Goal: Task Accomplishment & Management: Use online tool/utility

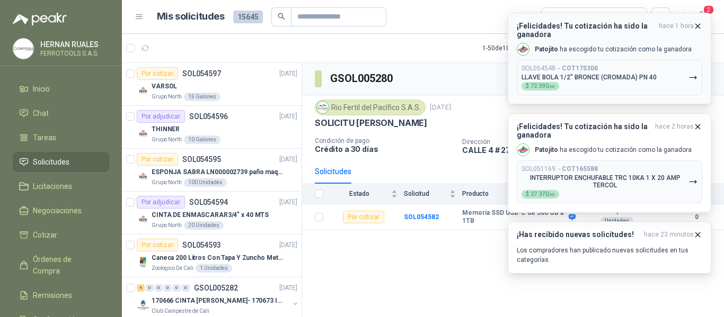
click at [650, 83] on div "SOL054548 → COT175306 LLAVE BOLA 1/2" BRONCE (CROMADA) PN 40 $ 72.590 ,00" at bounding box center [588, 78] width 135 height 26
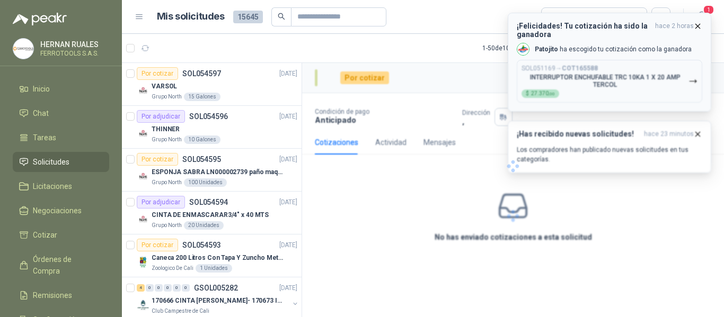
click at [648, 88] on div at bounding box center [513, 166] width 422 height 207
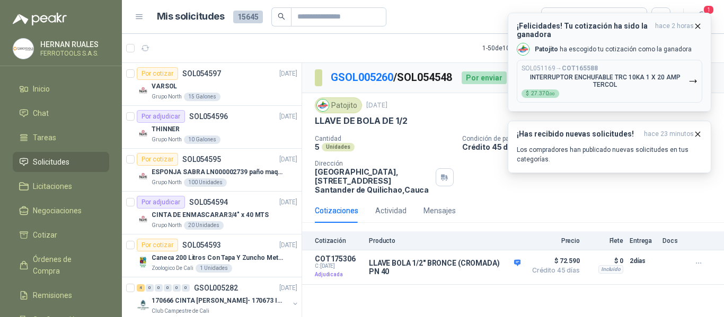
click at [651, 84] on p "INTERRUPTOR ENCHUFABLE TRC 10KA 1 X 20 AMP TERCOL" at bounding box center [604, 81] width 167 height 15
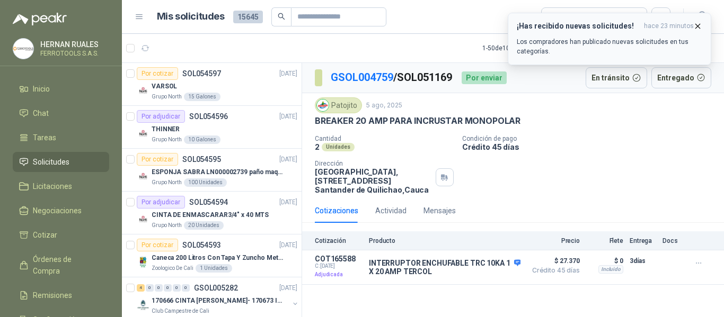
click at [654, 43] on p "Los compradores han publicado nuevas solicitudes en tus categorías." at bounding box center [608, 46] width 185 height 19
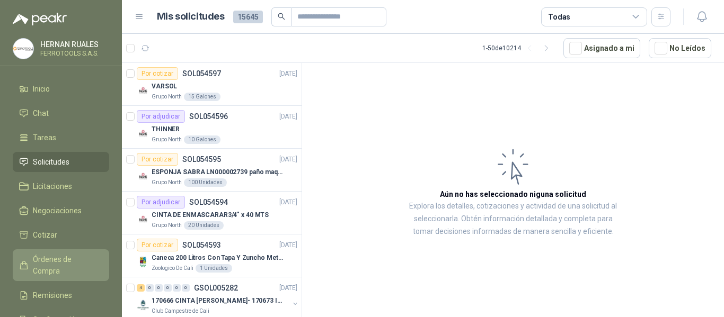
click at [83, 260] on span "Órdenes de Compra" at bounding box center [66, 265] width 66 height 23
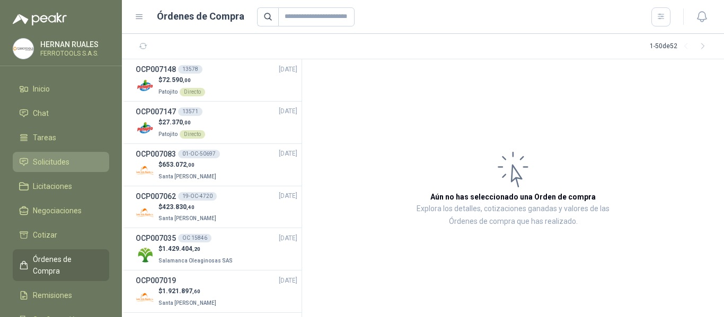
click at [59, 166] on span "Solicitudes" at bounding box center [51, 162] width 37 height 12
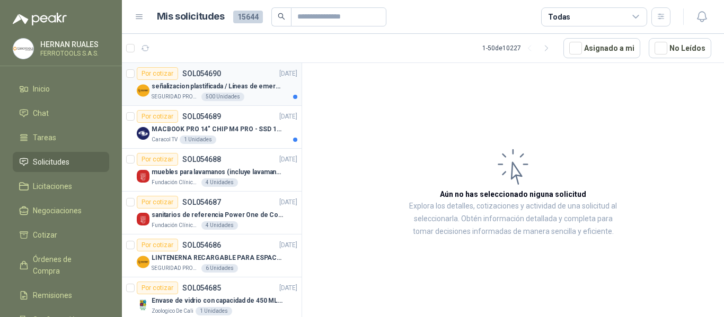
click at [244, 80] on div "señalizacion plastificada / Líneas de emergencia" at bounding box center [225, 86] width 146 height 13
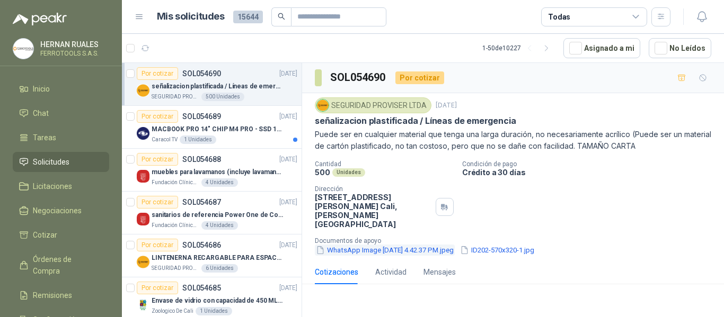
click at [355, 245] on button "WhatsApp Image [DATE] 4.42.37 PM.jpeg" at bounding box center [385, 250] width 140 height 11
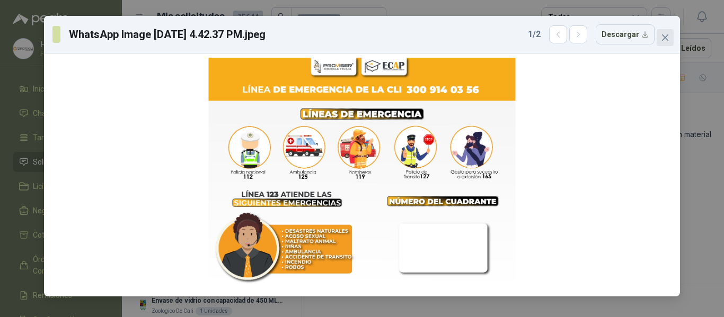
click at [663, 35] on icon "close" at bounding box center [665, 37] width 6 height 6
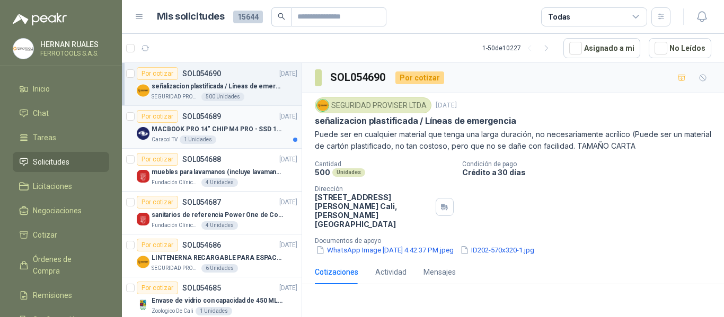
click at [252, 137] on div "Caracol TV 1 Unidades" at bounding box center [225, 140] width 146 height 8
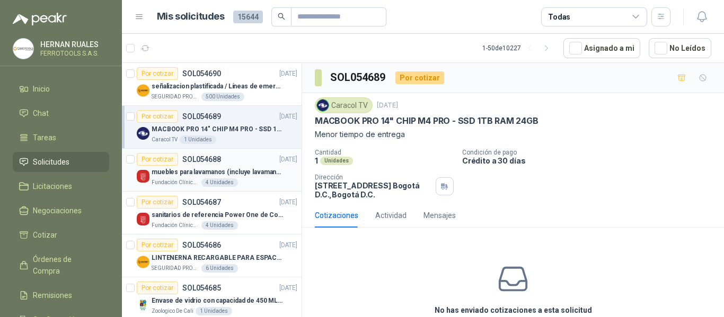
click at [243, 172] on p "muebles para lavamanos (incluye lavamanos)" at bounding box center [218, 172] width 132 height 10
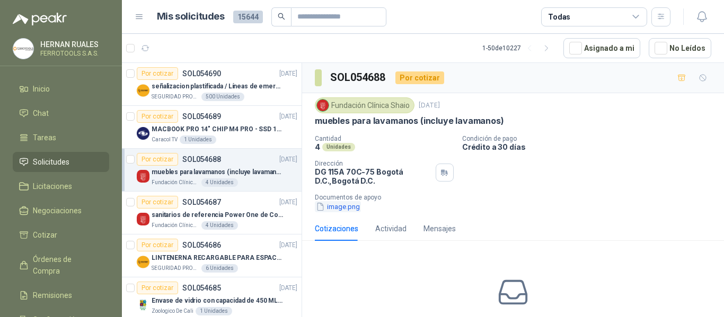
click at [345, 208] on button "image.png" at bounding box center [338, 206] width 46 height 11
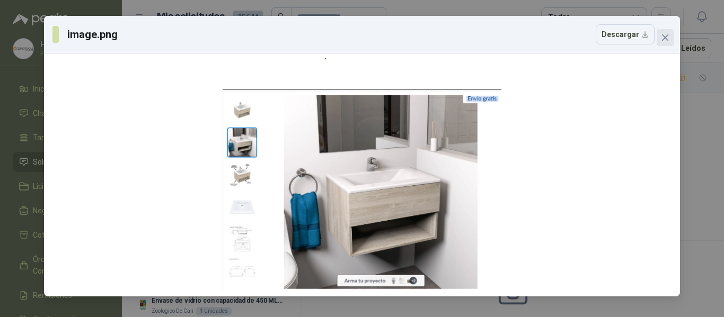
click at [658, 34] on span "Close" at bounding box center [664, 37] width 17 height 8
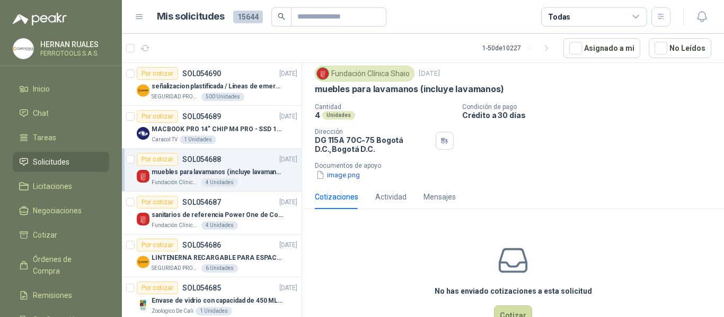
scroll to position [64, 0]
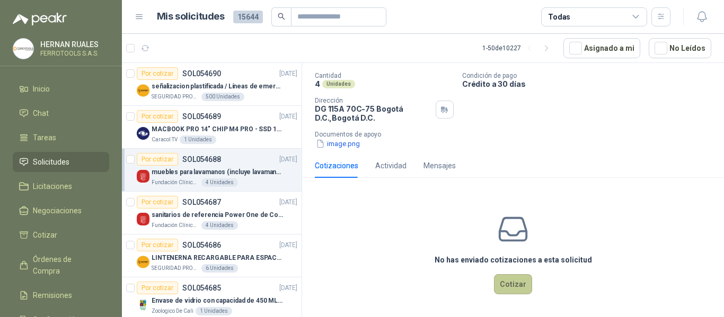
click at [519, 279] on button "Cotizar" at bounding box center [513, 284] width 38 height 20
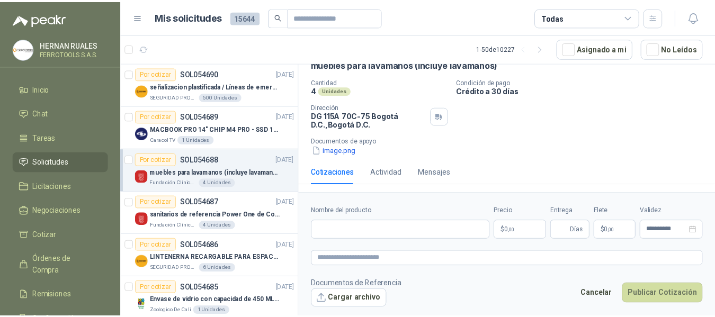
scroll to position [57, 0]
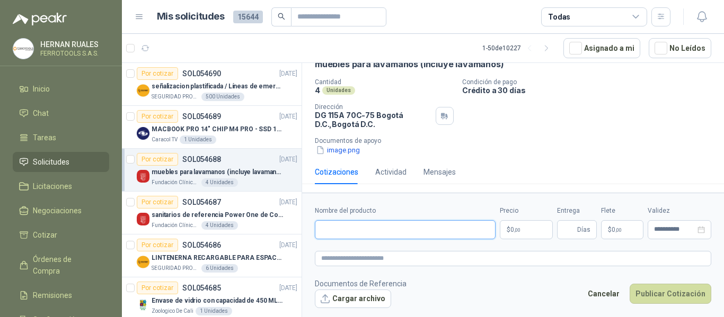
click at [409, 233] on input "Nombre del producto" at bounding box center [405, 229] width 181 height 19
paste input "**********"
type input "**********"
click at [428, 259] on textarea at bounding box center [513, 258] width 396 height 15
paste textarea "**********"
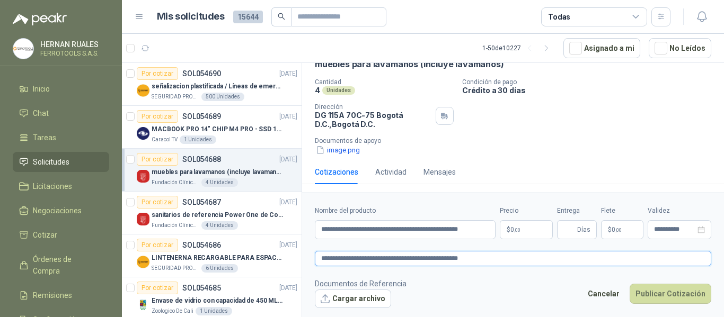
drag, startPoint x: 428, startPoint y: 259, endPoint x: 527, endPoint y: 219, distance: 106.2
click at [513, 224] on form "**********" at bounding box center [513, 257] width 422 height 128
type textarea "**********"
click at [527, 228] on p "$ 0 ,00" at bounding box center [526, 229] width 53 height 19
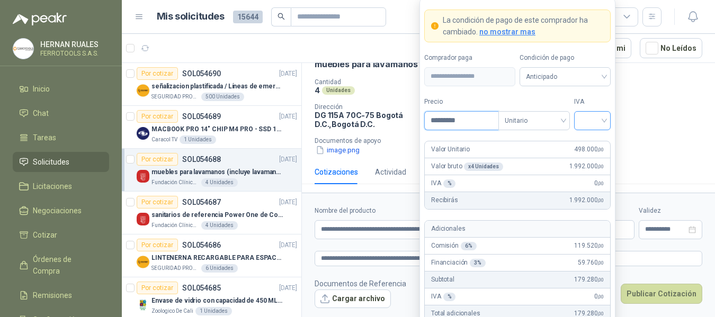
type input "*********"
click at [589, 119] on input "search" at bounding box center [593, 120] width 24 height 16
click at [589, 137] on div "19%" at bounding box center [593, 143] width 20 height 12
click at [603, 94] on form "**********" at bounding box center [518, 195] width 196 height 394
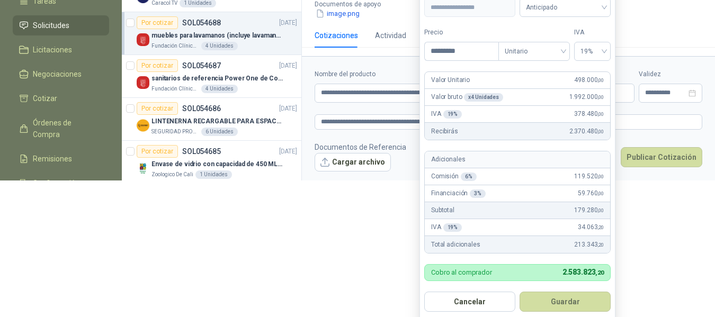
scroll to position [141, 0]
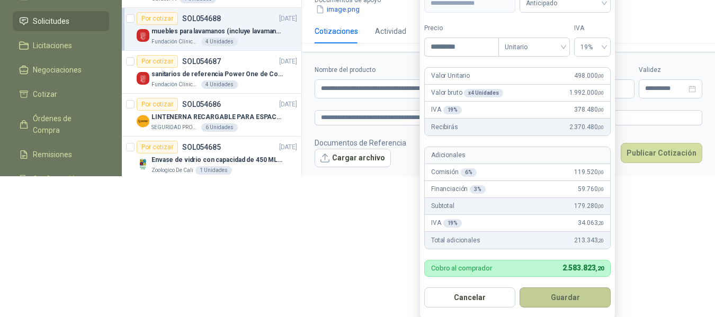
click at [574, 293] on button "Guardar" at bounding box center [565, 298] width 91 height 20
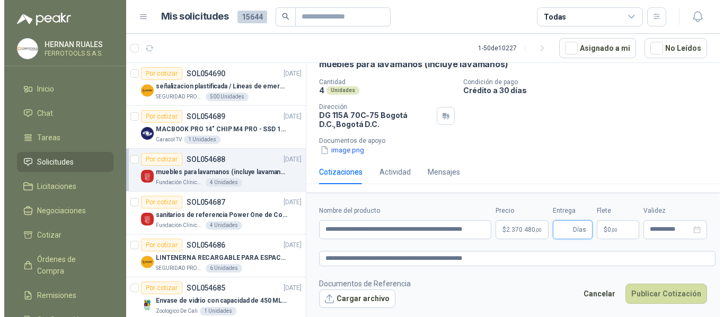
scroll to position [0, 0]
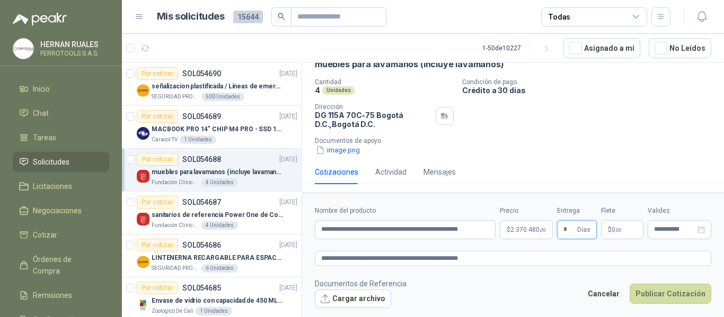
type input "*"
click at [506, 288] on footer "Documentos de Referencia Cargar archivo Cancelar Publicar Cotización" at bounding box center [513, 293] width 396 height 31
click at [502, 258] on textarea "**********" at bounding box center [513, 258] width 396 height 15
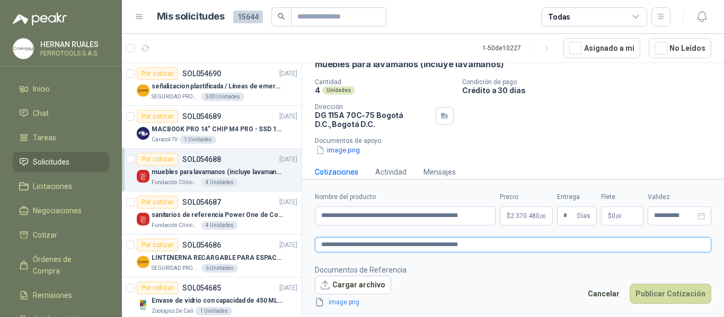
scroll to position [64, 0]
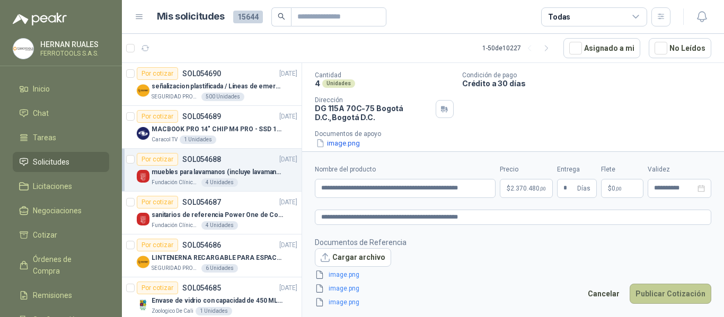
click at [679, 296] on button "Publicar Cotización" at bounding box center [670, 294] width 82 height 20
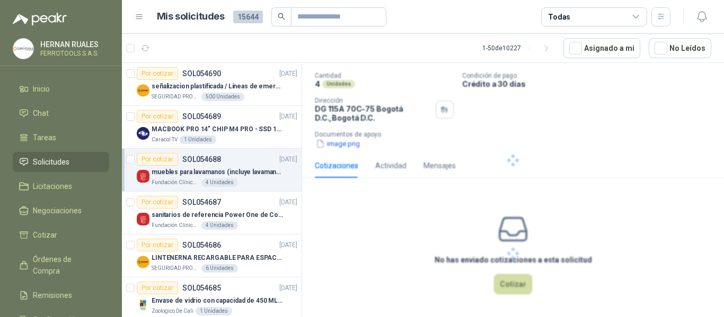
scroll to position [0, 0]
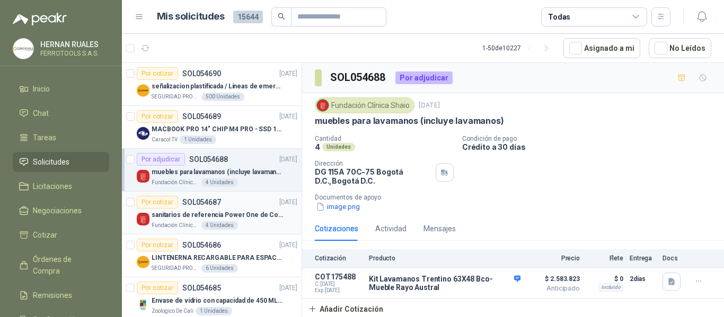
click at [245, 216] on p "sanitarios de referencia Power One de Corona" at bounding box center [218, 215] width 132 height 10
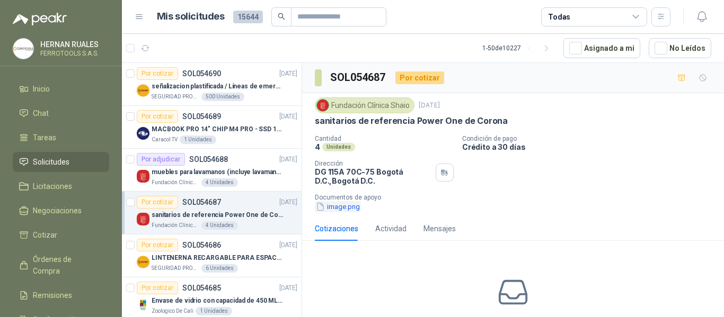
click at [344, 209] on button "image.png" at bounding box center [338, 206] width 46 height 11
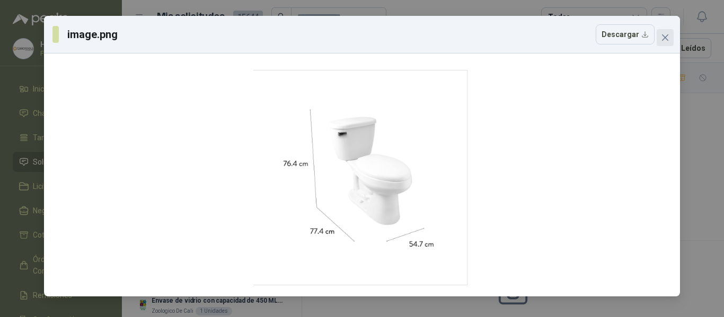
click at [661, 40] on icon "close" at bounding box center [665, 37] width 8 height 8
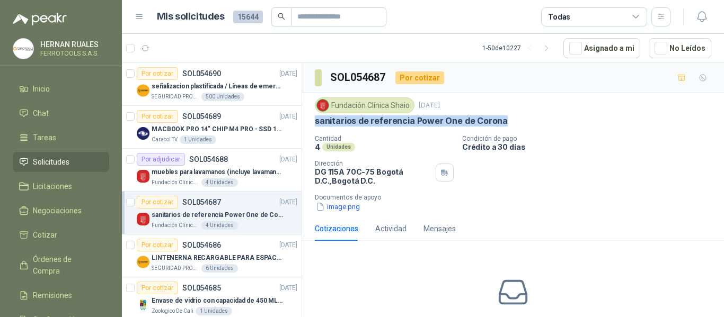
drag, startPoint x: 311, startPoint y: 123, endPoint x: 499, endPoint y: 127, distance: 187.6
click at [499, 127] on div "Fundación Clínica Shaio [DATE] sanitarios de referencia Power One [PERSON_NAME]…" at bounding box center [513, 154] width 422 height 123
copy p "sanitarios de referencia Power One de Corona"
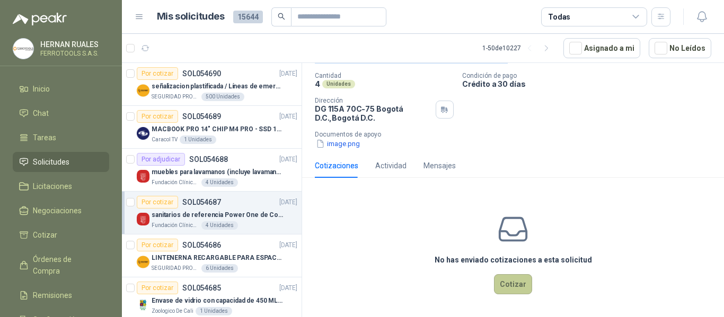
click at [503, 280] on button "Cotizar" at bounding box center [513, 284] width 38 height 20
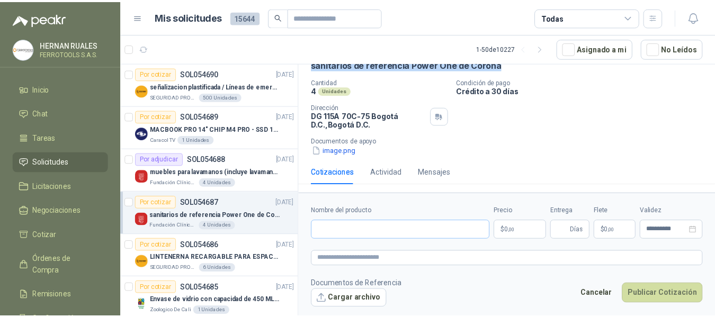
scroll to position [57, 0]
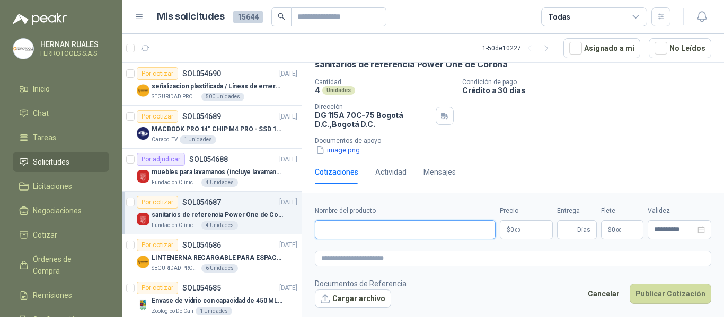
click at [397, 235] on input "Nombre del producto" at bounding box center [405, 229] width 181 height 19
paste input "**********"
type input "**********"
click at [378, 255] on textarea at bounding box center [513, 258] width 396 height 15
paste textarea "**********"
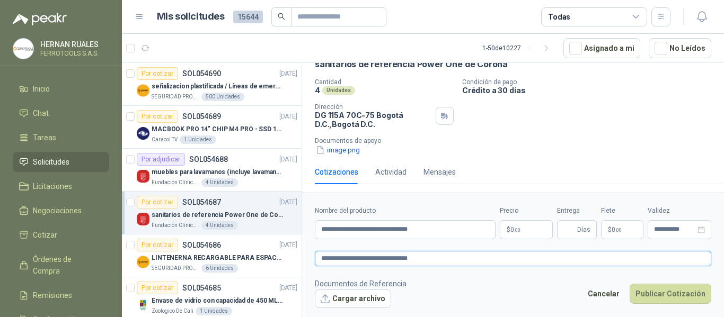
type textarea "**********"
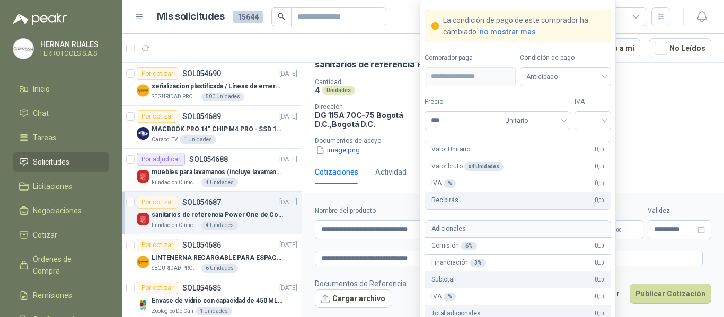
click at [511, 231] on body "[PERSON_NAME] FERROTOOLS S.A.S. Inicio Chat Tareas Solicitudes Licitaciones Neg…" at bounding box center [362, 158] width 724 height 317
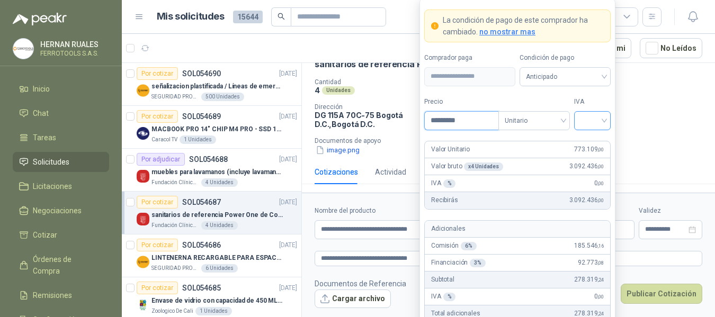
click at [605, 122] on div at bounding box center [592, 120] width 37 height 19
type input "*********"
click at [592, 141] on div "19%" at bounding box center [593, 143] width 20 height 12
click at [582, 90] on form "**********" at bounding box center [518, 195] width 196 height 394
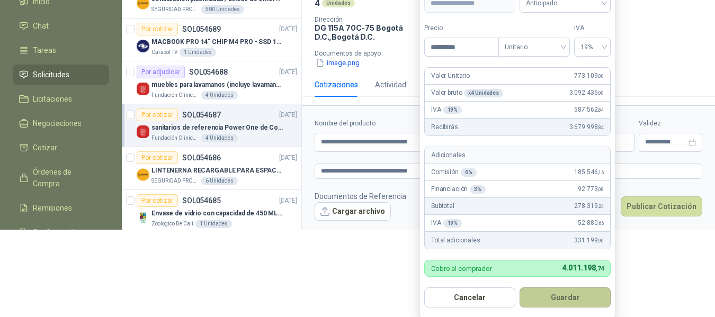
click at [567, 299] on button "Guardar" at bounding box center [565, 298] width 91 height 20
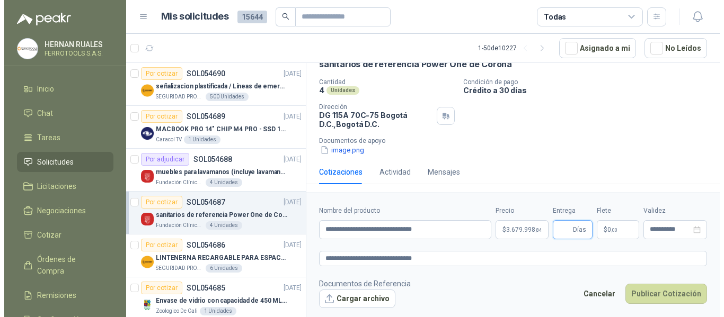
scroll to position [0, 0]
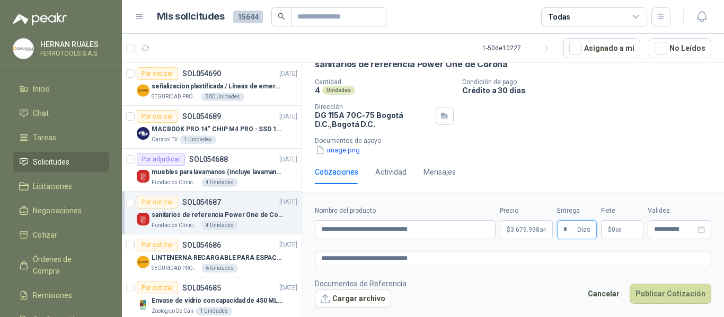
type input "*"
click at [589, 137] on div "Cantidad 4 Unidades Condición de pago Crédito a 30 días Dirección DG 115A 70C-7…" at bounding box center [513, 116] width 396 height 77
click at [444, 265] on textarea "**********" at bounding box center [513, 258] width 396 height 15
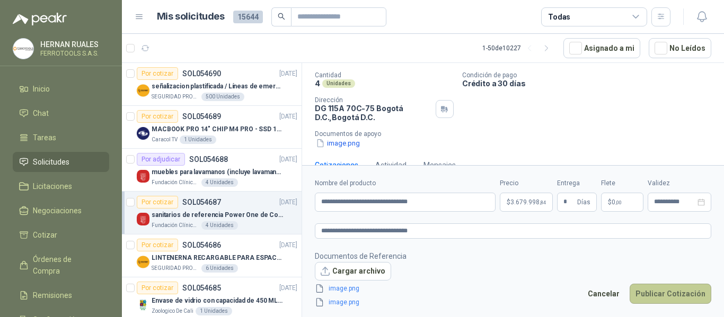
click at [685, 299] on button "Publicar Cotización" at bounding box center [670, 294] width 82 height 20
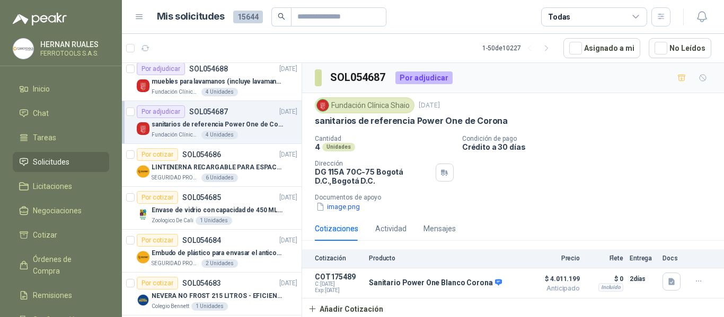
scroll to position [106, 0]
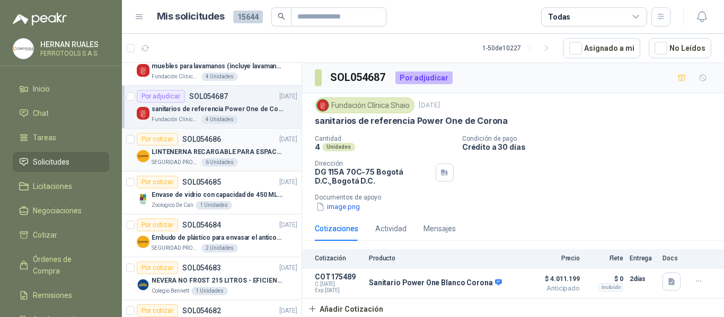
click at [253, 145] on div "Por cotizar SOL054686 [DATE]" at bounding box center [217, 139] width 161 height 13
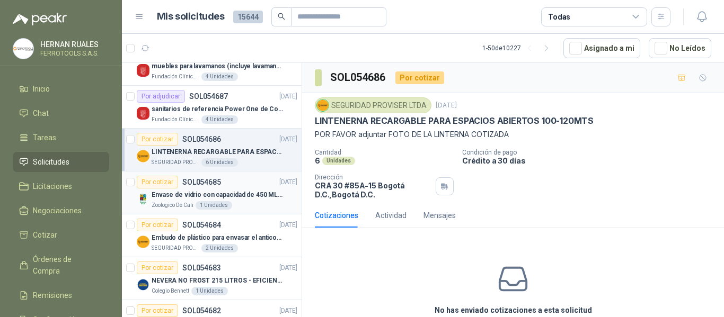
click at [225, 191] on p "Envase de vidrio con capacidad de 450 ML – 9X8X8 CM Caja x 12 unidades" at bounding box center [218, 195] width 132 height 10
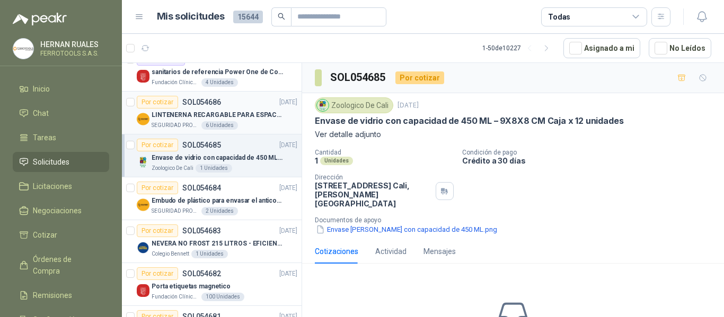
scroll to position [159, 0]
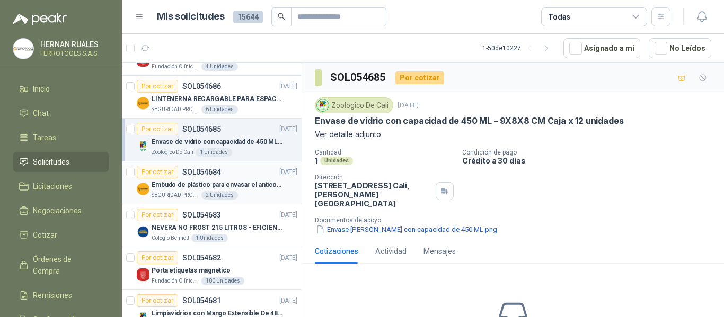
click at [193, 185] on p "Embudo de plástico para envasar el anticorrosivo / lubricante" at bounding box center [218, 185] width 132 height 10
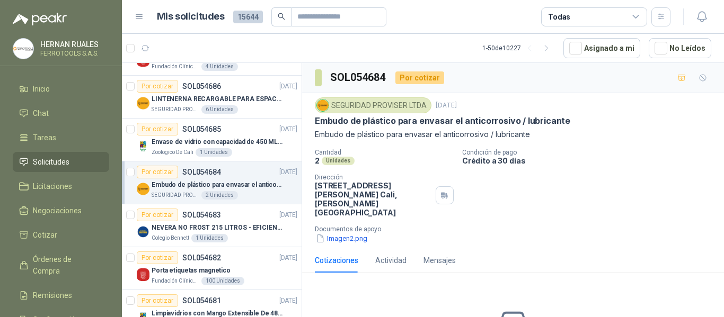
scroll to position [212, 0]
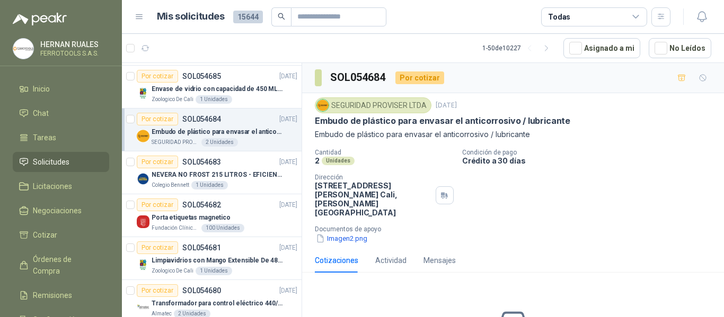
click at [246, 185] on div "Colegio [PERSON_NAME] 1 Unidades" at bounding box center [225, 185] width 146 height 8
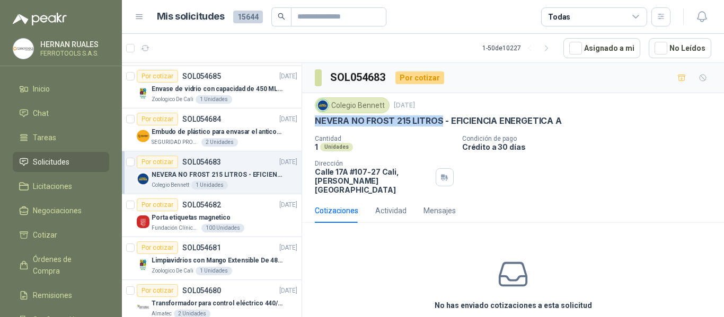
drag, startPoint x: 315, startPoint y: 119, endPoint x: 441, endPoint y: 120, distance: 126.1
click at [441, 120] on p "NEVERA NO FROST 215 LITROS - EFICIENCIA ENERGETICA A" at bounding box center [438, 120] width 247 height 11
copy p "NEVERA NO FROST 215 LITROS"
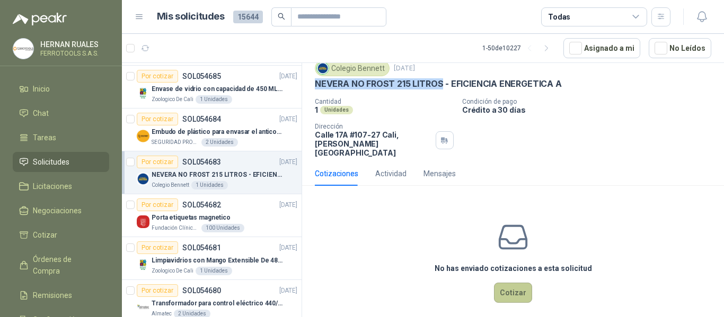
click at [503, 289] on button "Cotizar" at bounding box center [513, 293] width 38 height 20
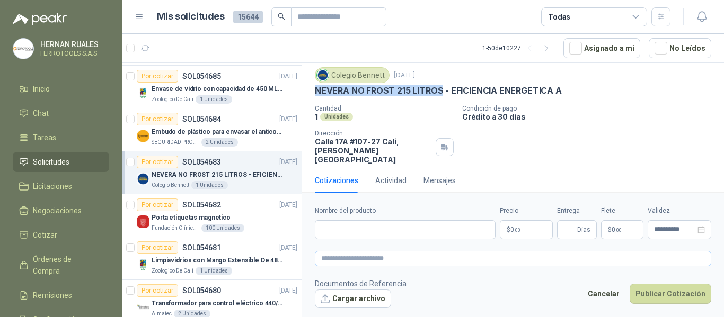
scroll to position [30, 0]
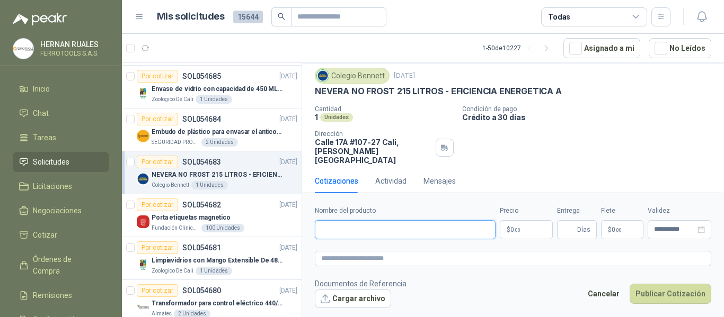
click at [400, 227] on input "Nombre del producto" at bounding box center [405, 229] width 181 height 19
paste input "**********"
type input "**********"
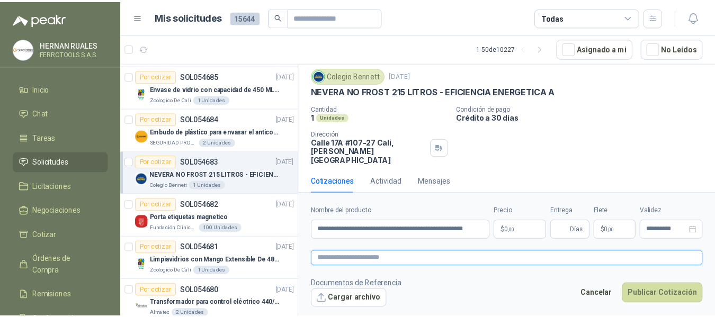
scroll to position [0, 0]
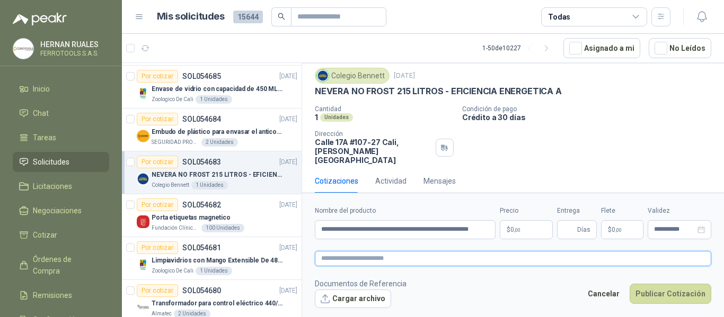
click at [405, 254] on textarea at bounding box center [513, 258] width 396 height 15
paste textarea "**********"
type textarea "**********"
click at [529, 231] on body "[PERSON_NAME] FERROTOOLS S.A.S. Inicio Chat Tareas Solicitudes Licitaciones Neg…" at bounding box center [362, 158] width 724 height 317
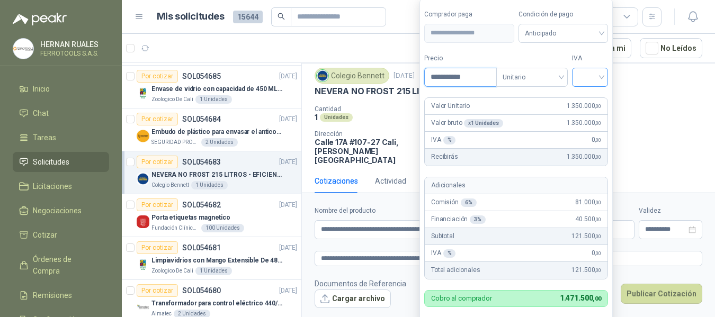
type input "**********"
click at [582, 76] on input "search" at bounding box center [589, 76] width 23 height 16
click at [587, 95] on div "19%" at bounding box center [593, 99] width 20 height 12
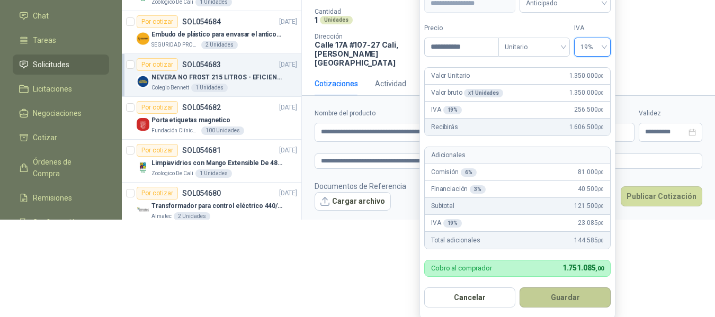
click at [571, 302] on button "Guardar" at bounding box center [565, 298] width 91 height 20
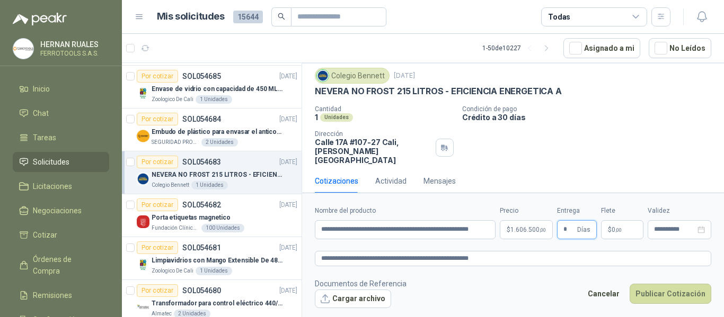
type input "*"
click at [468, 294] on footer "Documentos de Referencia Cargar archivo Cancelar Publicar Cotización" at bounding box center [513, 293] width 396 height 31
click at [519, 260] on textarea "**********" at bounding box center [513, 258] width 396 height 15
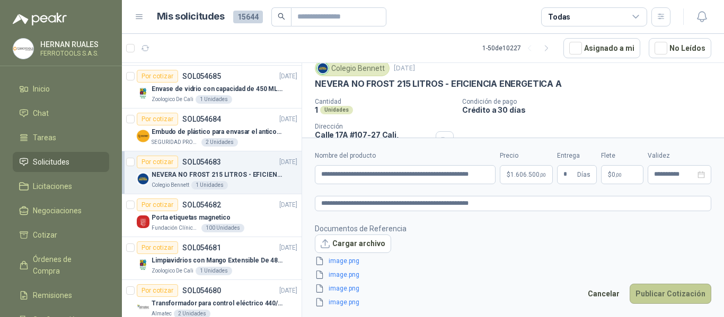
click at [673, 298] on button "Publicar Cotización" at bounding box center [670, 294] width 82 height 20
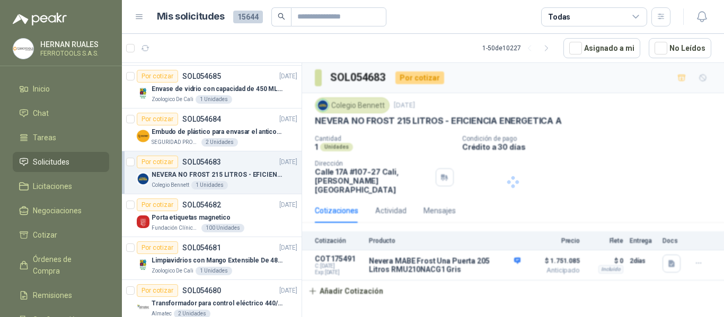
scroll to position [0, 0]
click at [233, 218] on div "Porta etiquetas magnetico" at bounding box center [225, 217] width 146 height 13
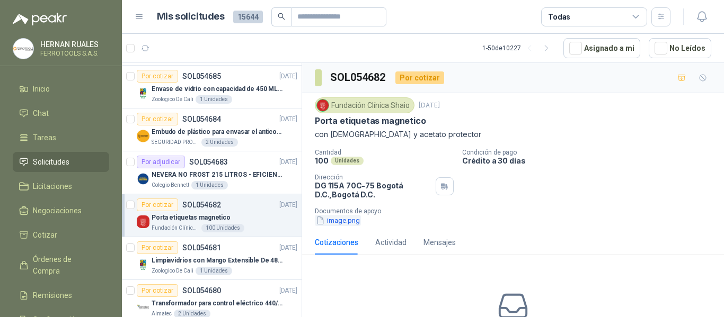
click at [344, 219] on button "image.png" at bounding box center [338, 220] width 46 height 11
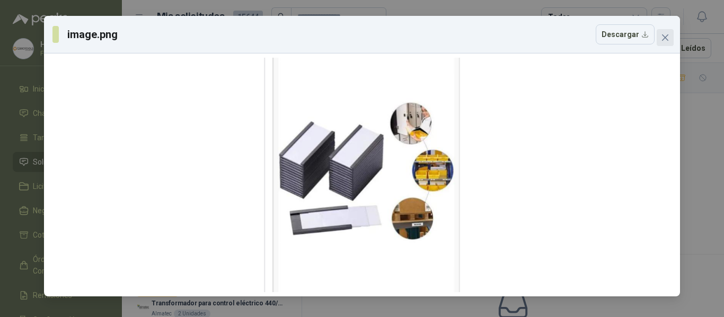
click at [663, 38] on icon "close" at bounding box center [665, 37] width 8 height 8
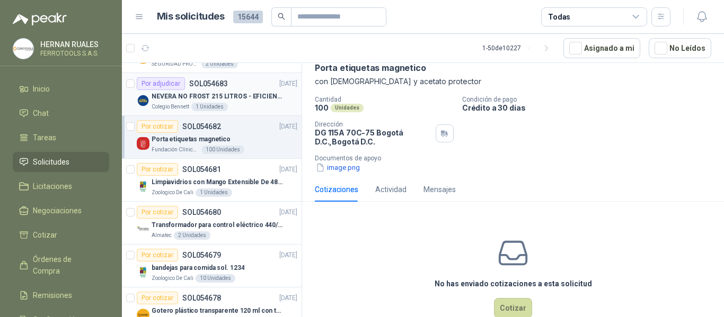
scroll to position [318, 0]
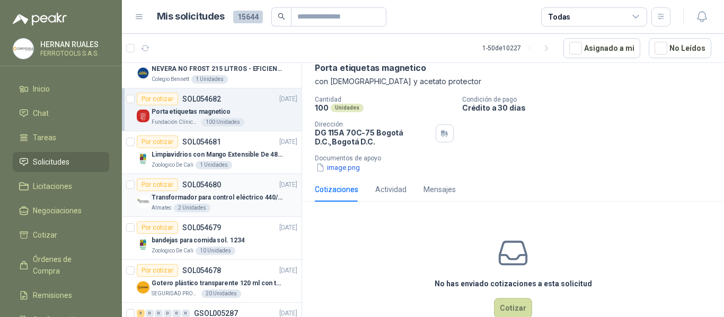
click at [219, 195] on p "Transformador para control eléctrico 440/220/110 - 45O VA." at bounding box center [218, 198] width 132 height 10
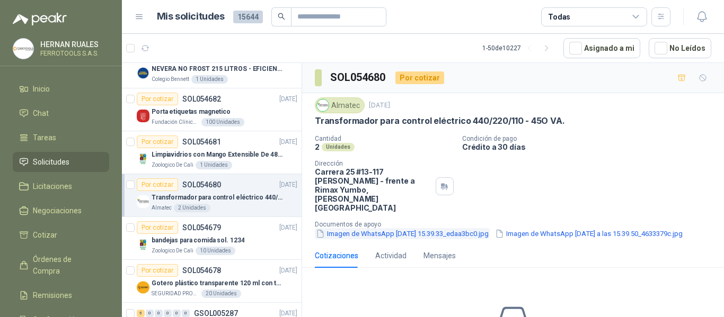
click at [375, 228] on button "Imagen de WhatsApp [DATE] 15.39.33_edaa3bc0.jpg" at bounding box center [402, 233] width 175 height 11
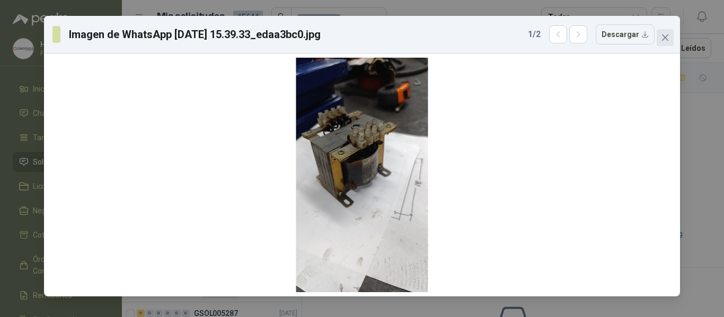
click at [666, 41] on icon "close" at bounding box center [665, 37] width 8 height 8
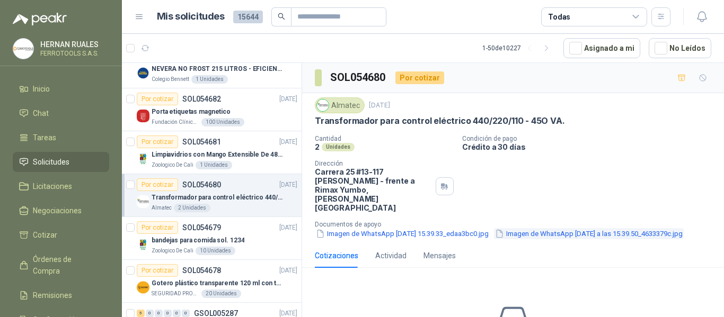
click at [494, 228] on button "Imagen de WhatsApp [DATE] a las 15.39.50_4633379c.jpg" at bounding box center [589, 233] width 190 height 11
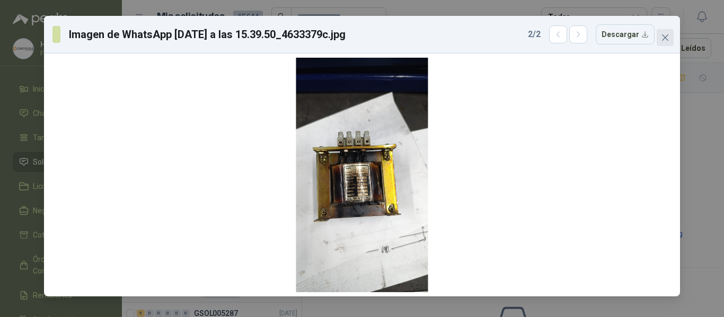
click at [666, 35] on icon "close" at bounding box center [665, 37] width 6 height 6
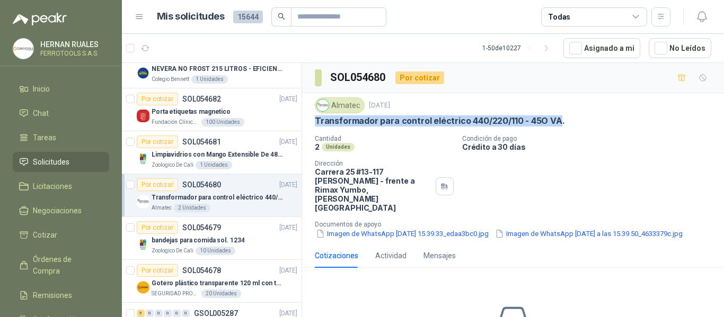
drag, startPoint x: 315, startPoint y: 121, endPoint x: 556, endPoint y: 120, distance: 241.0
click at [556, 120] on p "Transformador para control eléctrico 440/220/110 - 45O VA." at bounding box center [440, 120] width 250 height 11
copy p "Transformador para control eléctrico 440/220/110 - 45O VA"
click at [494, 231] on button "Imagen de WhatsApp [DATE] a las 15.39.50_4633379c.jpg" at bounding box center [589, 233] width 190 height 11
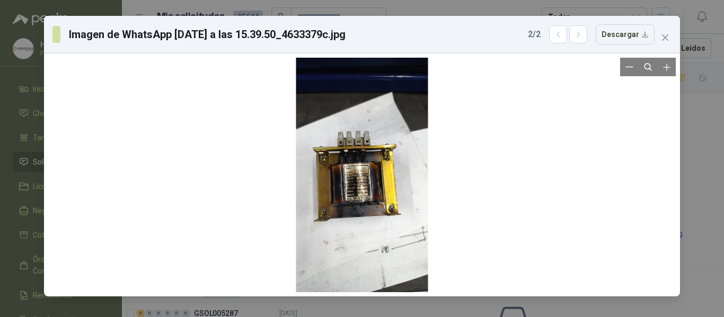
click at [358, 195] on div at bounding box center [362, 175] width 132 height 235
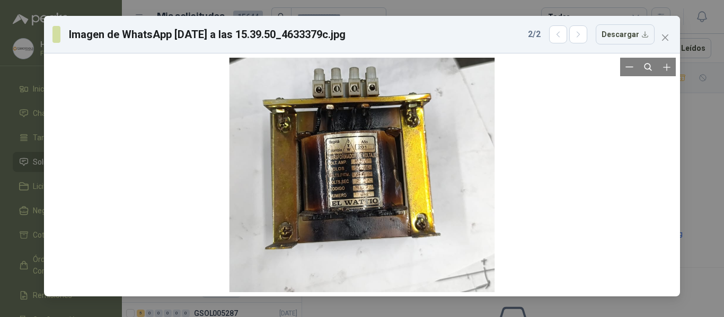
click at [358, 195] on div at bounding box center [361, 154] width 265 height 471
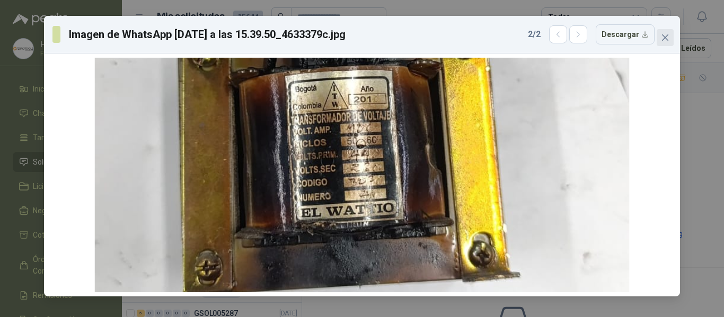
click at [671, 38] on span "Close" at bounding box center [664, 37] width 17 height 8
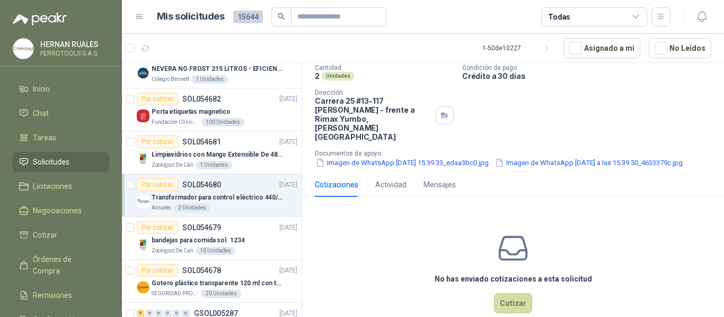
scroll to position [84, 0]
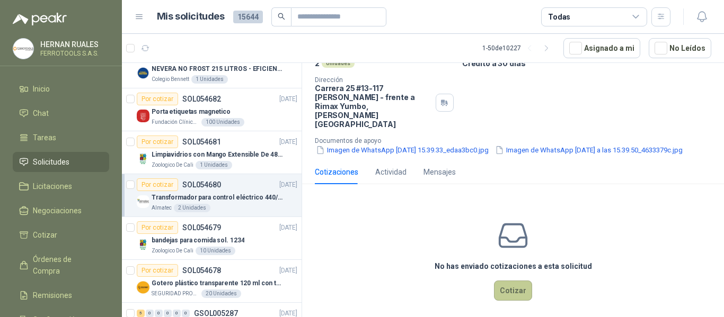
click at [499, 284] on button "Cotizar" at bounding box center [513, 291] width 38 height 20
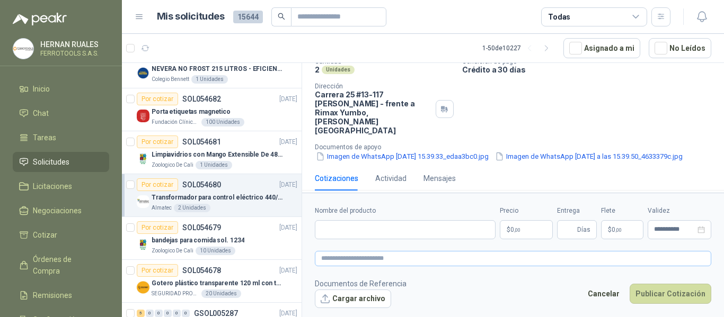
scroll to position [77, 0]
click at [423, 229] on input "Nombre del producto" at bounding box center [405, 229] width 181 height 19
paste input "**********"
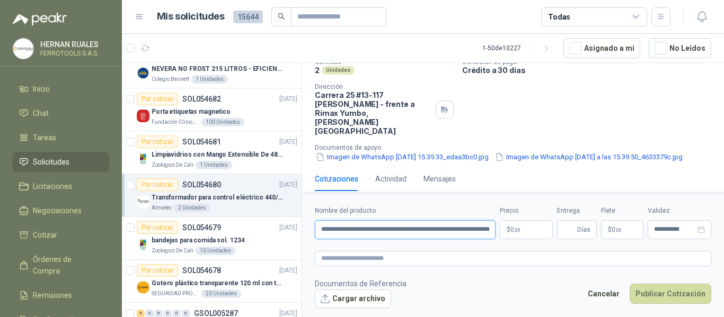
scroll to position [0, 184]
type input "**********"
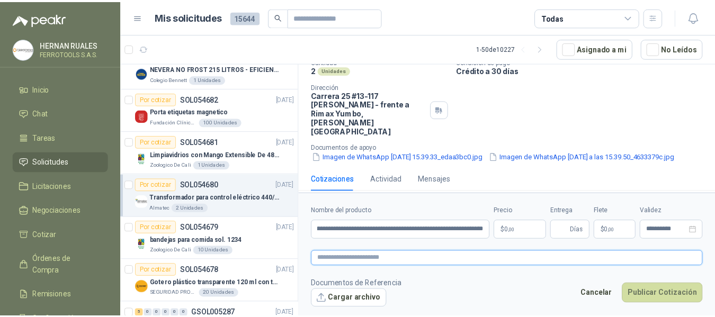
scroll to position [0, 0]
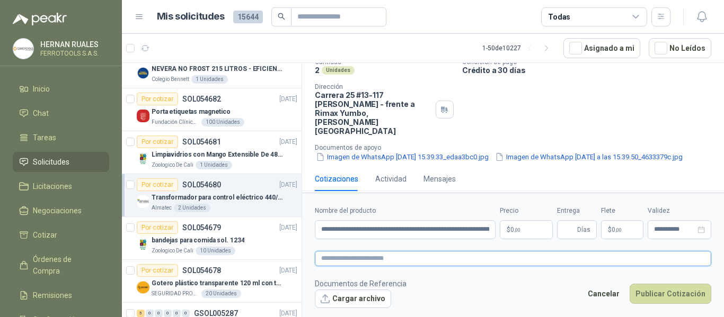
click at [417, 257] on textarea at bounding box center [513, 258] width 396 height 15
paste textarea "**********"
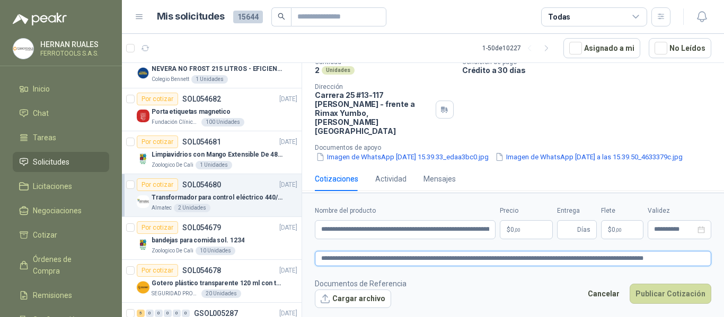
type textarea "**********"
click at [510, 229] on body "[PERSON_NAME] FERROTOOLS S.A.S. Inicio Chat Tareas Solicitudes Licitaciones Neg…" at bounding box center [362, 158] width 724 height 317
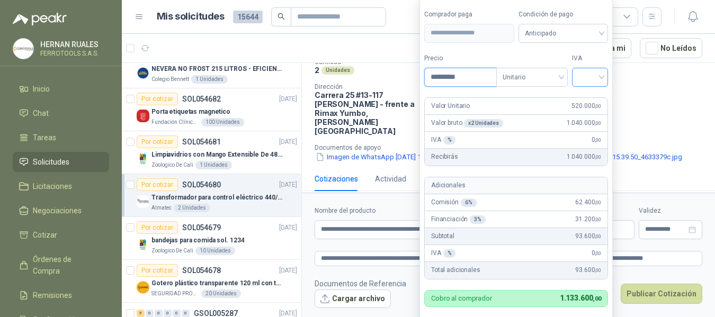
type input "*********"
click at [590, 78] on input "search" at bounding box center [589, 76] width 23 height 16
click at [589, 96] on div "19%" at bounding box center [593, 99] width 20 height 12
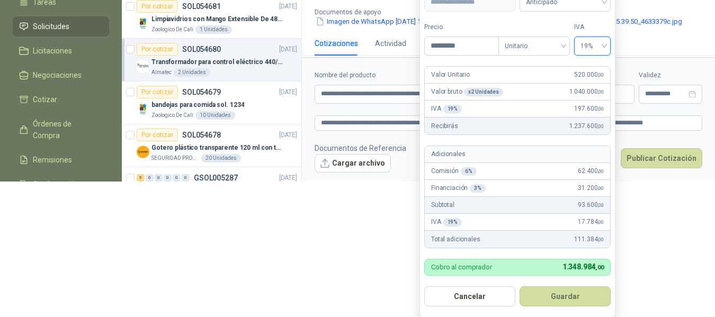
scroll to position [136, 0]
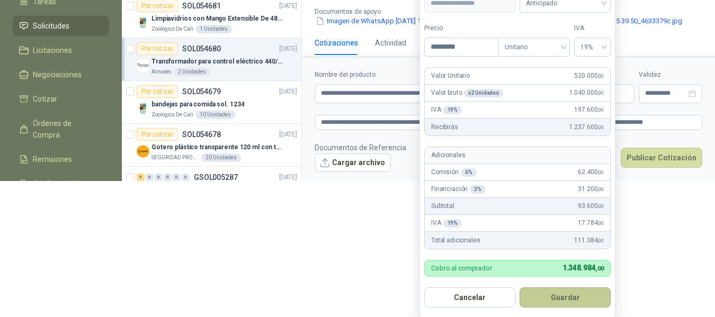
click at [575, 298] on button "Guardar" at bounding box center [565, 298] width 91 height 20
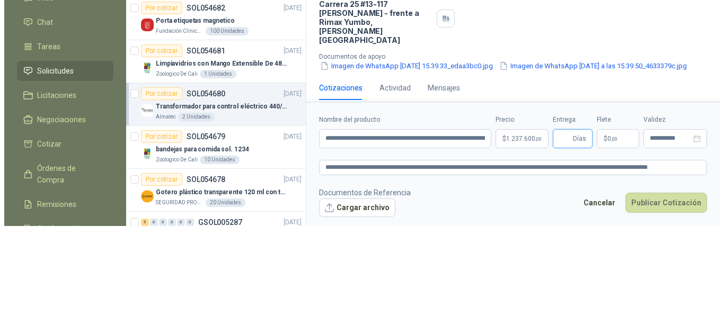
scroll to position [0, 0]
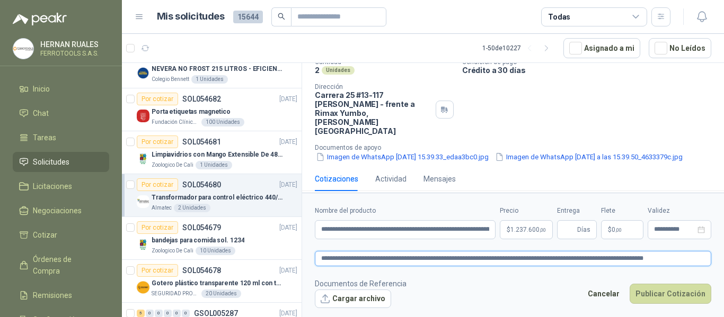
click at [685, 255] on textarea "**********" at bounding box center [513, 258] width 396 height 15
click at [575, 230] on input "Entrega" at bounding box center [569, 230] width 12 height 18
type input "*"
click at [685, 256] on textarea "**********" at bounding box center [513, 258] width 396 height 15
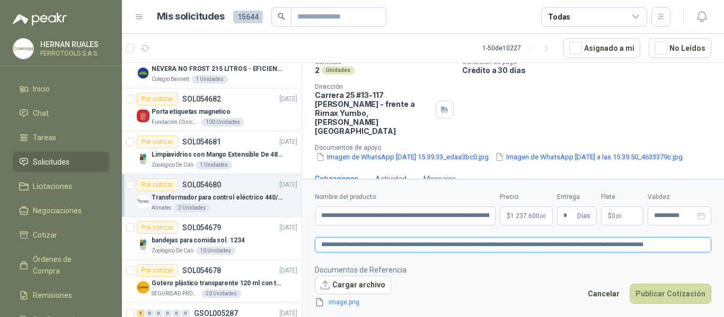
scroll to position [84, 0]
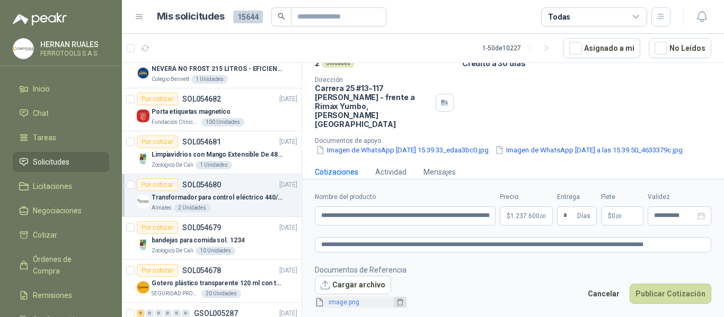
click at [399, 301] on icon "delete" at bounding box center [400, 302] width 6 height 7
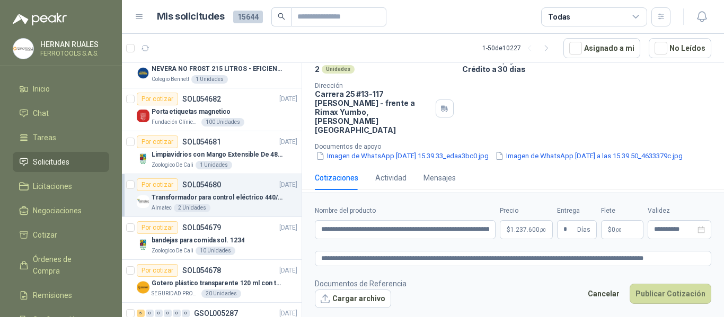
scroll to position [77, 0]
click at [681, 259] on textarea "**********" at bounding box center [513, 258] width 396 height 15
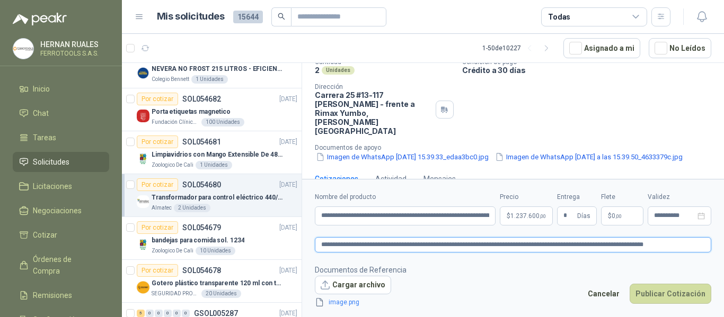
scroll to position [84, 0]
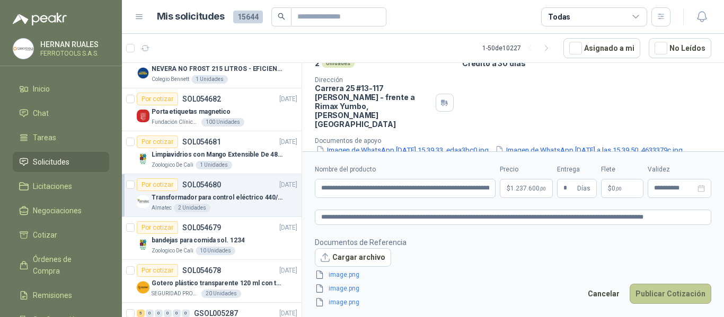
click at [679, 292] on button "Publicar Cotización" at bounding box center [670, 294] width 82 height 20
click at [351, 188] on input "**********" at bounding box center [405, 188] width 181 height 19
type input "**********"
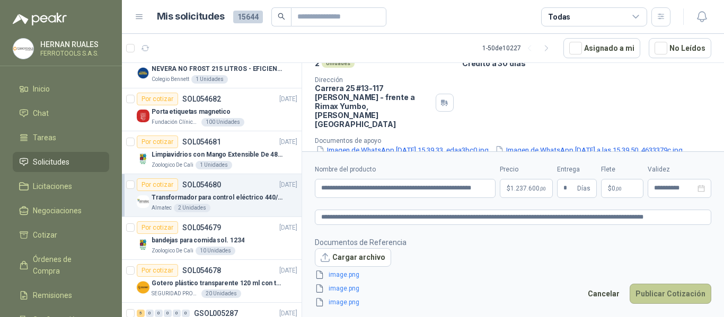
click at [667, 288] on button "Publicar Cotización" at bounding box center [670, 294] width 82 height 20
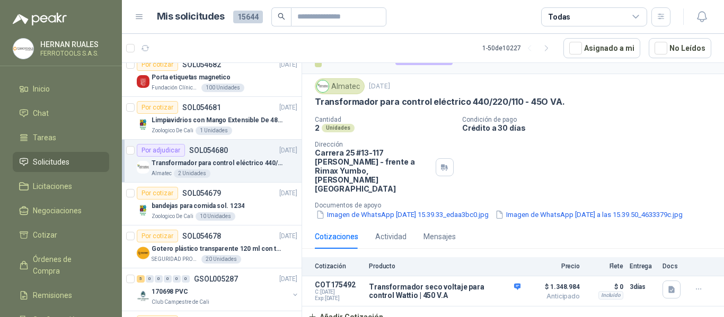
scroll to position [371, 0]
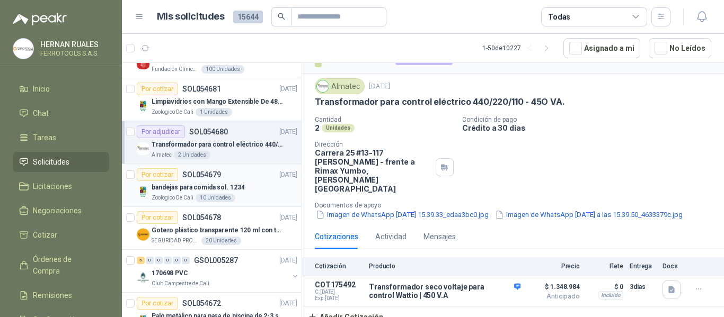
click at [255, 186] on div "bandejas para comida sol. 1234" at bounding box center [225, 187] width 146 height 13
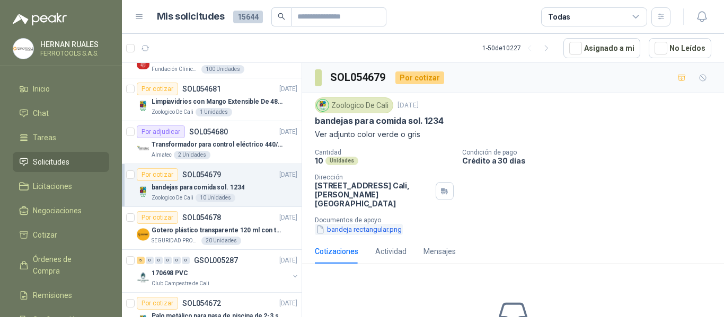
click at [367, 224] on button "bandeja rectangular.png" at bounding box center [359, 229] width 88 height 11
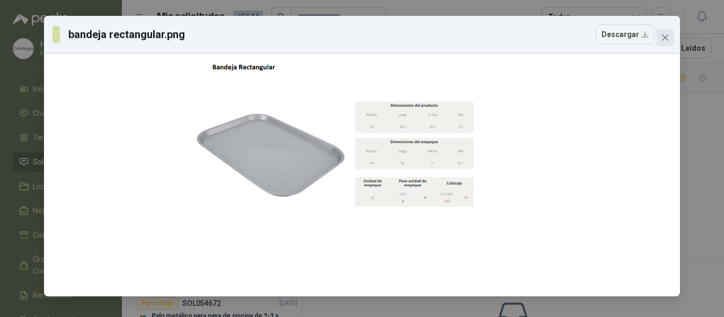
click at [670, 43] on button "Close" at bounding box center [664, 37] width 17 height 17
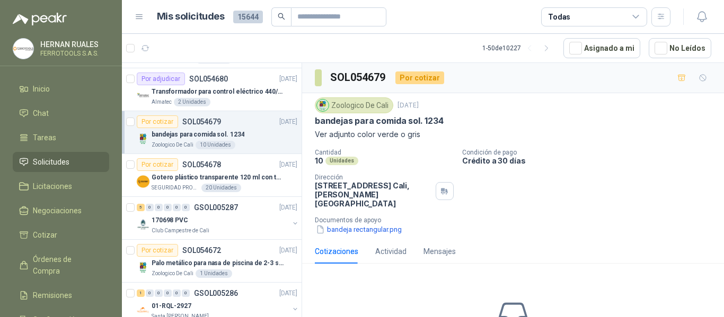
scroll to position [477, 0]
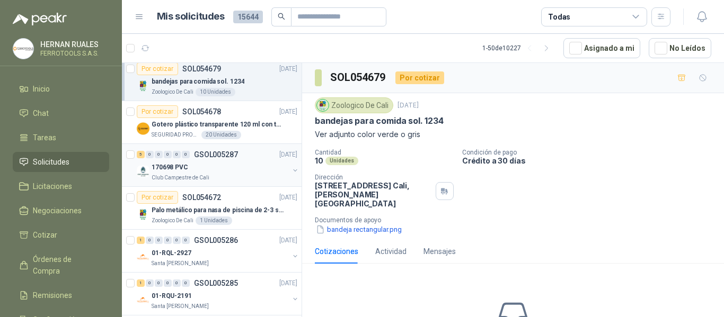
click at [255, 166] on div "170698 PVC" at bounding box center [220, 167] width 137 height 13
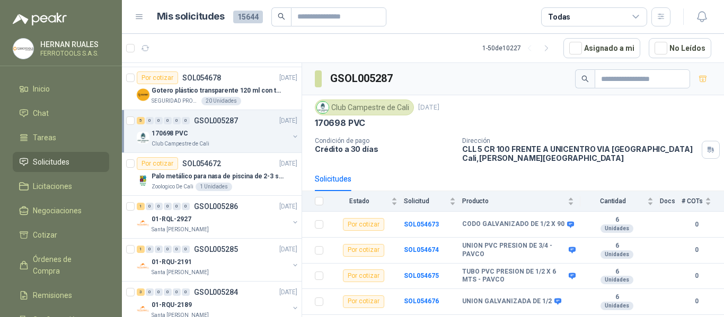
scroll to position [530, 0]
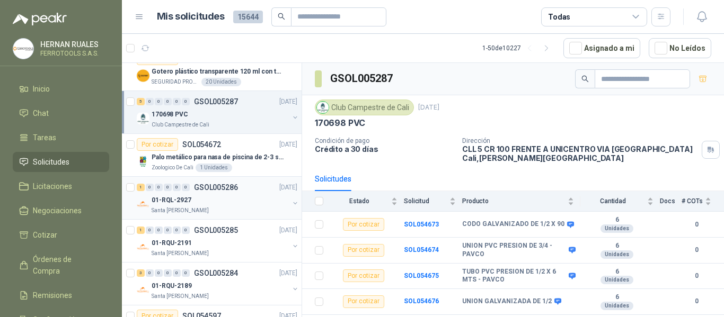
click at [254, 198] on div "01-RQL-2927" at bounding box center [220, 200] width 137 height 13
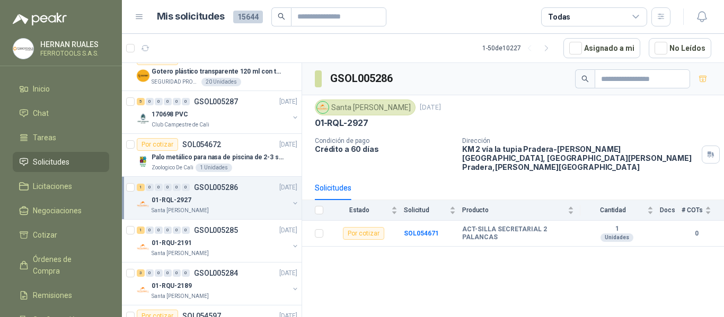
scroll to position [583, 0]
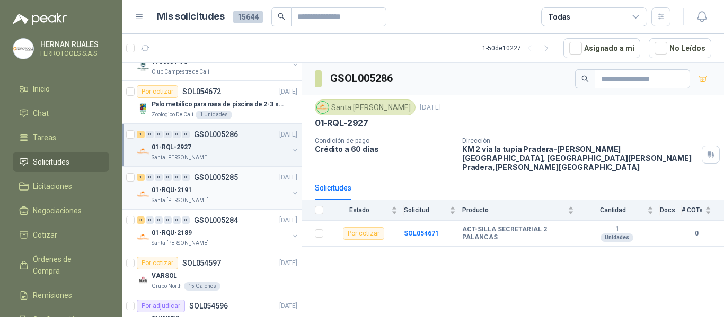
click at [253, 190] on div "01-RQU-2191" at bounding box center [220, 190] width 137 height 13
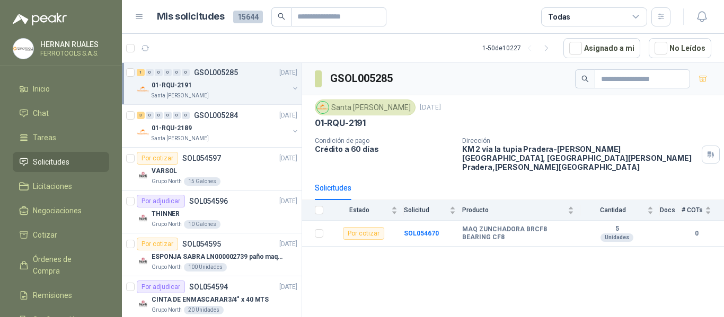
scroll to position [689, 0]
click at [250, 128] on div "01-RQU-2189" at bounding box center [220, 127] width 137 height 13
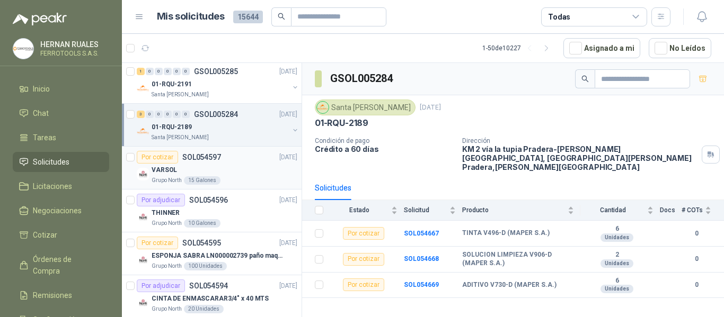
click at [238, 183] on div "Grupo North 15 Galones" at bounding box center [225, 180] width 146 height 8
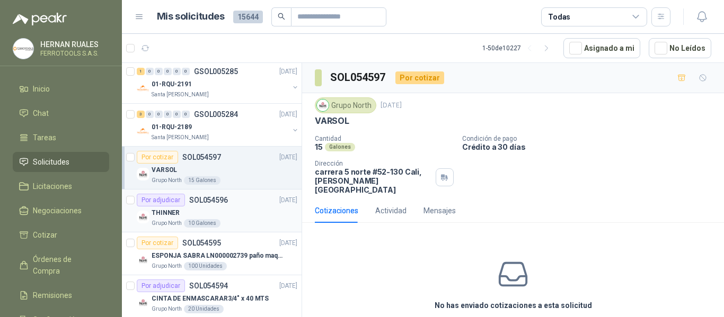
click at [247, 209] on div "THINNER" at bounding box center [225, 213] width 146 height 13
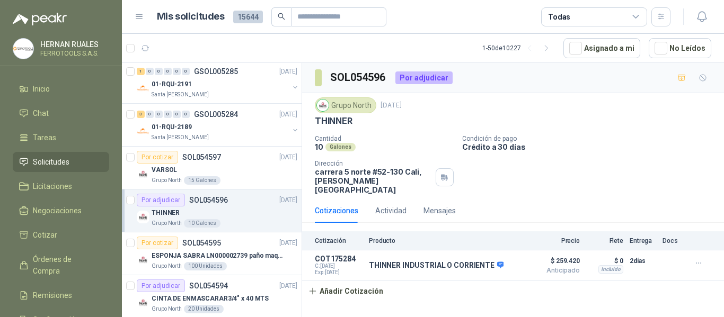
scroll to position [742, 0]
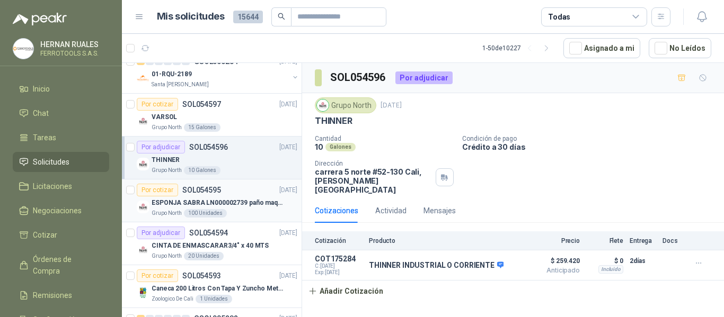
click at [246, 201] on p "ESPONJA SABRA LN000002739 paño maquina 3m 14cm x10 m" at bounding box center [218, 203] width 132 height 10
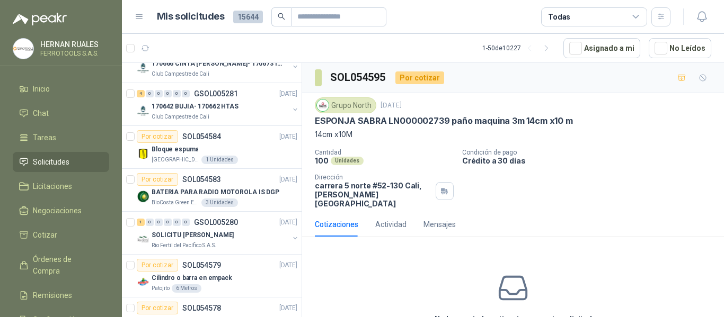
scroll to position [1059, 0]
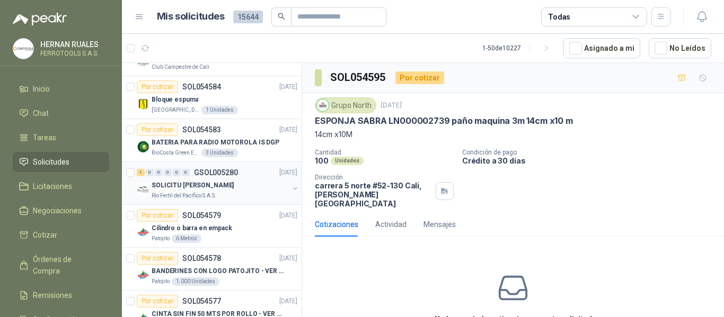
click at [256, 188] on div "SOLICITU [PERSON_NAME]" at bounding box center [220, 185] width 137 height 13
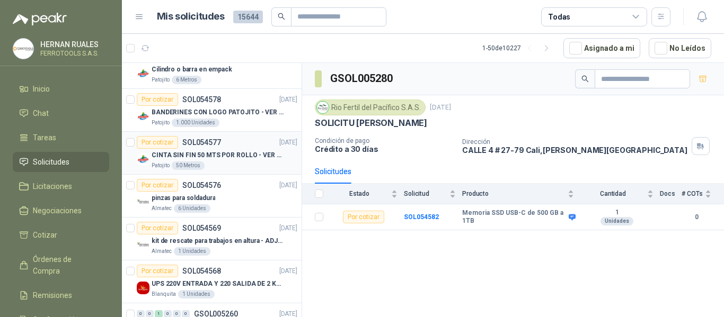
scroll to position [1271, 0]
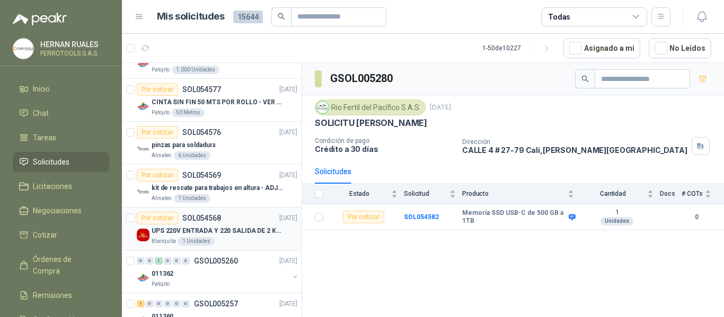
click at [223, 235] on p "UPS 220V ENTRADA Y 220 SALIDA DE 2 KVA" at bounding box center [218, 231] width 132 height 10
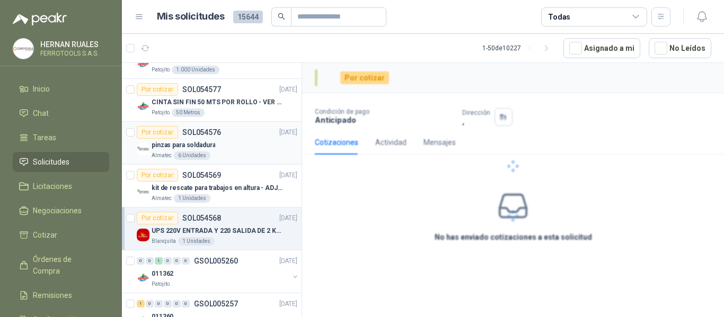
click at [227, 147] on div "pinzas para soldadura" at bounding box center [225, 145] width 146 height 13
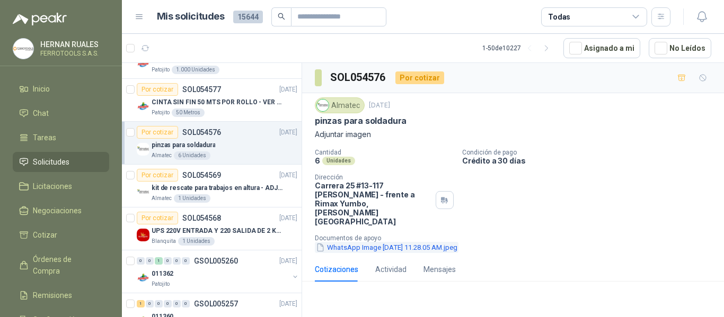
click at [395, 242] on button "WhatsApp Image [DATE] 11.28.05 AM.jpeg" at bounding box center [387, 247] width 144 height 11
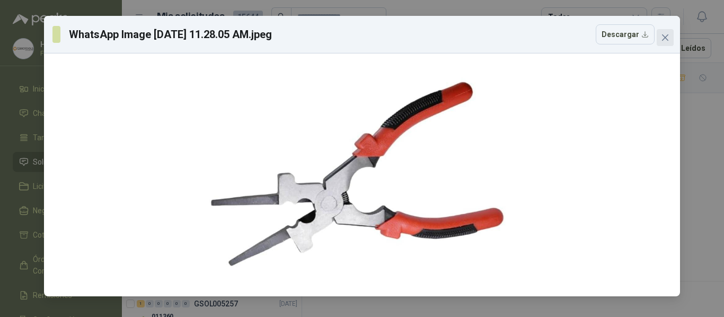
click at [664, 41] on icon "close" at bounding box center [665, 37] width 8 height 8
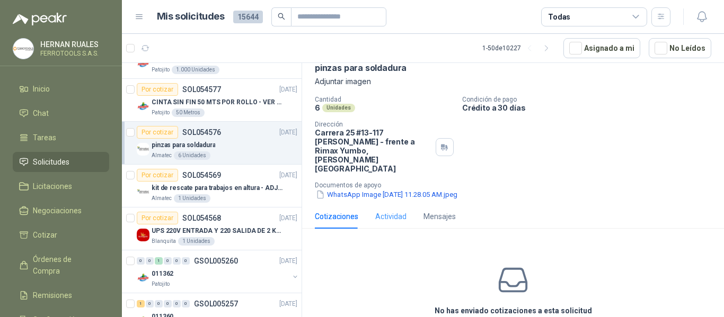
scroll to position [86, 0]
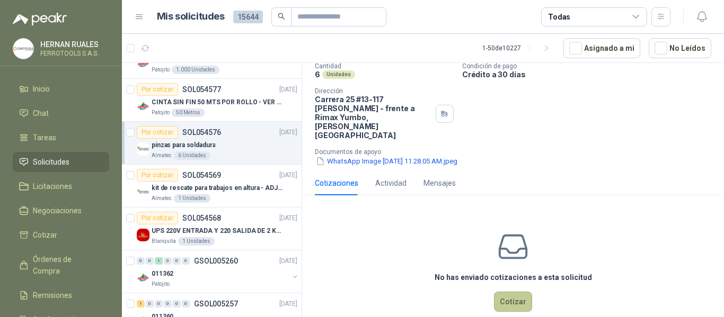
click at [508, 292] on button "Cotizar" at bounding box center [513, 302] width 38 height 20
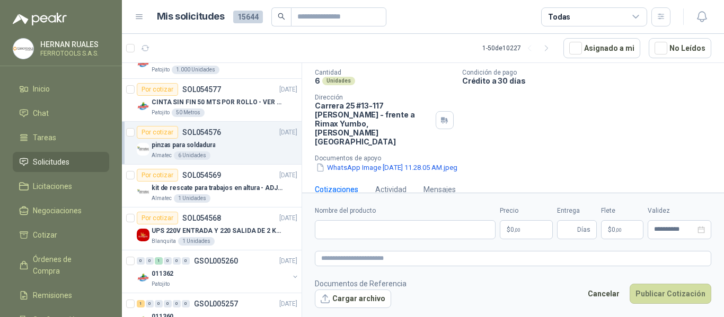
scroll to position [79, 0]
click at [425, 230] on input "Nombre del producto" at bounding box center [405, 229] width 181 height 19
paste input "**********"
type input "**********"
click at [395, 255] on textarea at bounding box center [513, 258] width 396 height 15
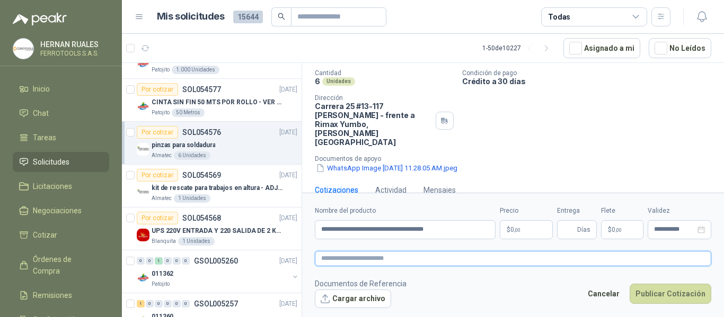
paste textarea "**********"
type textarea "**********"
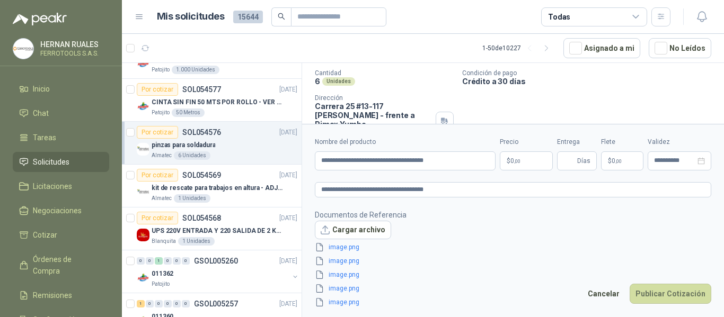
click at [513, 159] on body "[PERSON_NAME] FERROTOOLS S.A.S. Inicio Chat Tareas Solicitudes Licitaciones Neg…" at bounding box center [362, 158] width 724 height 317
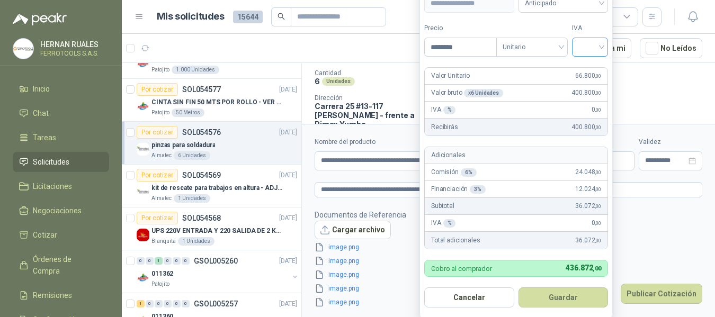
click at [579, 47] on div at bounding box center [590, 47] width 36 height 19
type input "********"
click at [583, 68] on div "19%" at bounding box center [593, 70] width 20 height 12
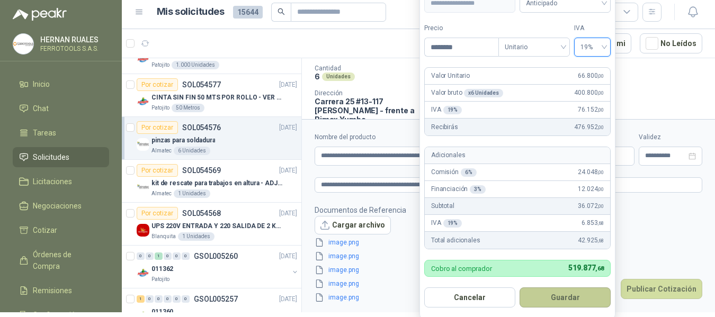
scroll to position [5, 0]
click at [571, 297] on button "Guardar" at bounding box center [565, 298] width 91 height 20
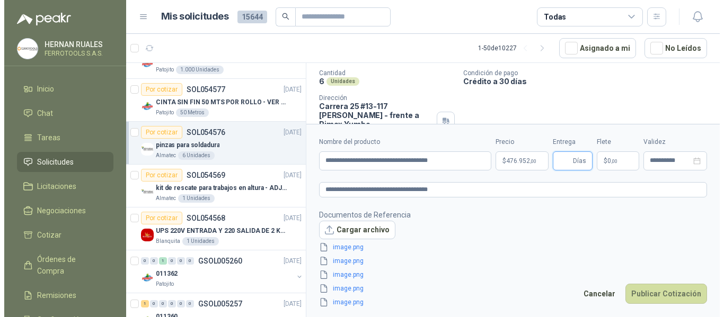
scroll to position [0, 0]
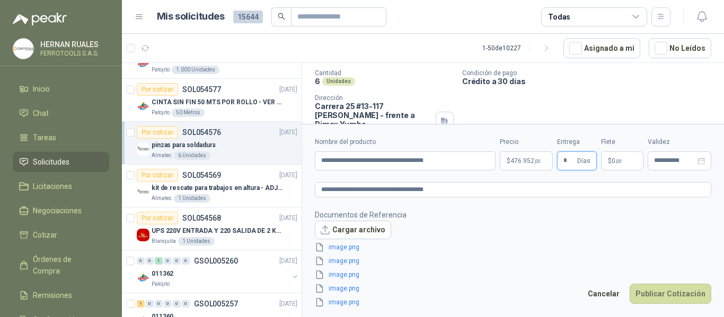
type input "*"
click at [572, 236] on footer "Documentos de Referencia Cargar archivo image.png image.png image.png image.png…" at bounding box center [513, 259] width 396 height 100
click at [666, 293] on button "Publicar Cotización" at bounding box center [670, 294] width 82 height 20
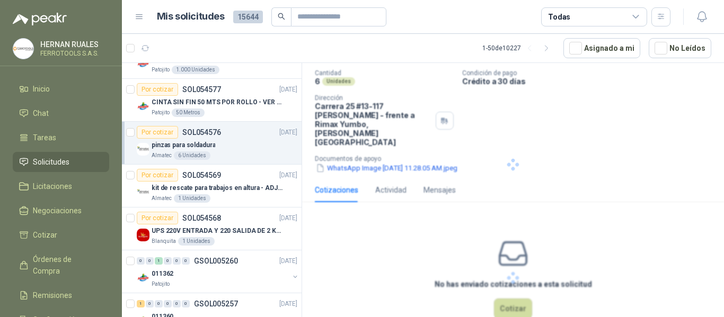
scroll to position [22, 0]
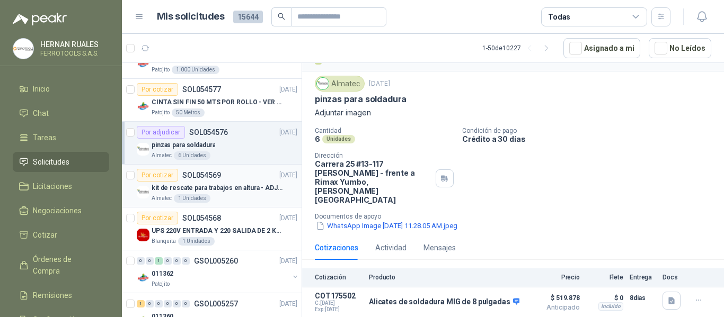
click at [252, 192] on p "kit de rescate para trabajos en altura - ADJUNTAR FICHA TECNICA" at bounding box center [218, 188] width 132 height 10
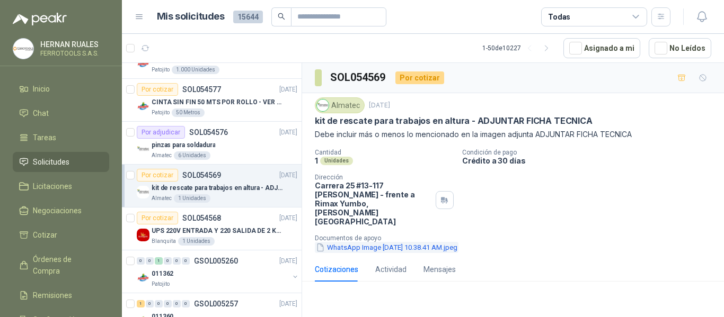
click at [392, 242] on button "WhatsApp Image [DATE] 10.38.41 AM.jpeg" at bounding box center [387, 247] width 144 height 11
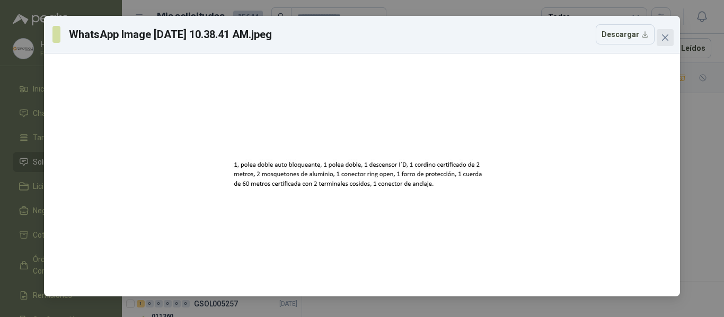
click at [665, 39] on icon "close" at bounding box center [665, 37] width 8 height 8
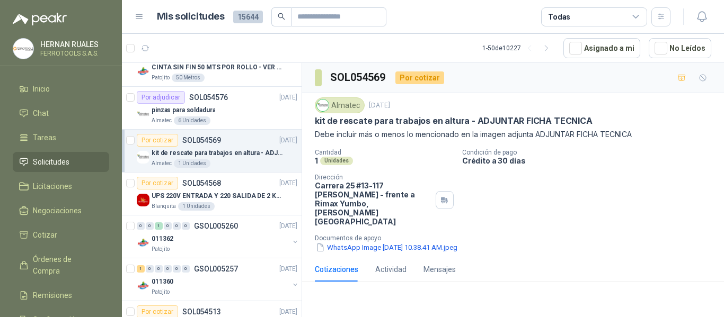
scroll to position [1324, 0]
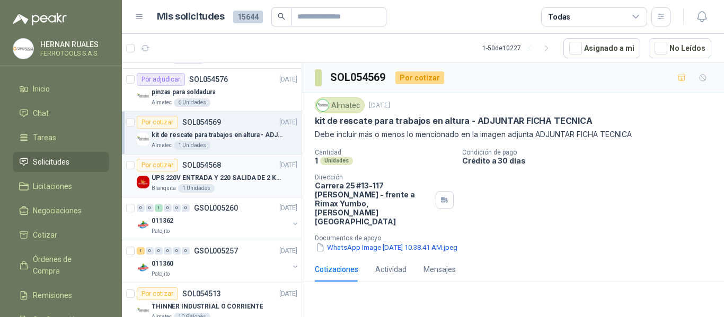
click at [253, 183] on p "UPS 220V ENTRADA Y 220 SALIDA DE 2 KVA" at bounding box center [218, 178] width 132 height 10
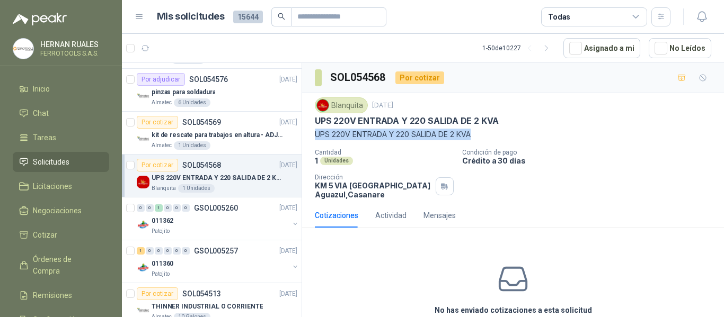
drag, startPoint x: 313, startPoint y: 136, endPoint x: 479, endPoint y: 142, distance: 165.9
click at [479, 142] on div "Blanquita [DATE] UPS 220V ENTRADA Y 220 SALIDA DE 2 KVA UPS 220V ENTRADA Y 220 …" at bounding box center [513, 148] width 422 height 110
copy p "UPS 220V ENTRADA Y 220 SALIDA DE 2 KVA"
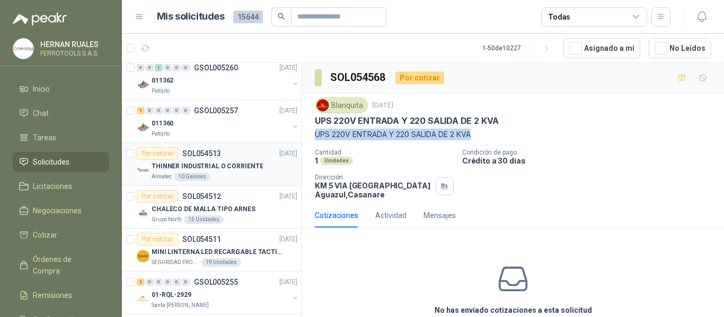
scroll to position [1483, 0]
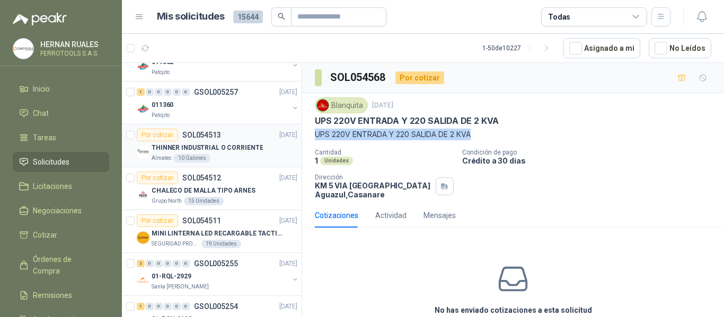
click at [265, 154] on div "THINNER INDUSTRIAL O CORRIENTE" at bounding box center [225, 147] width 146 height 13
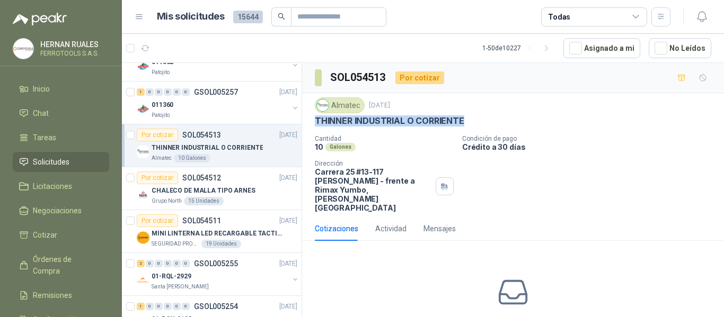
drag, startPoint x: 464, startPoint y: 119, endPoint x: 316, endPoint y: 122, distance: 147.3
click at [316, 122] on div "THINNER INDUSTRIAL O CORRIENTE" at bounding box center [513, 120] width 396 height 11
copy p "THINNER INDUSTRIAL O CORRIENTE"
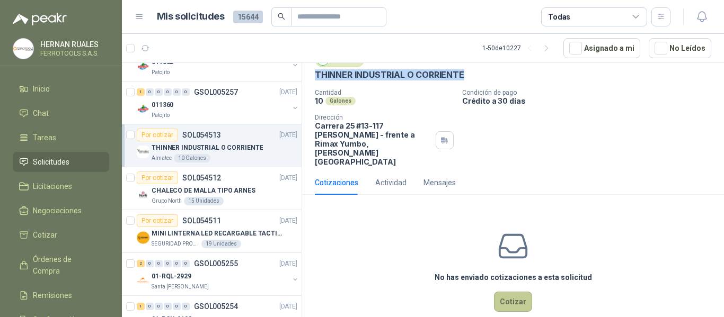
click at [511, 292] on button "Cotizar" at bounding box center [513, 302] width 38 height 20
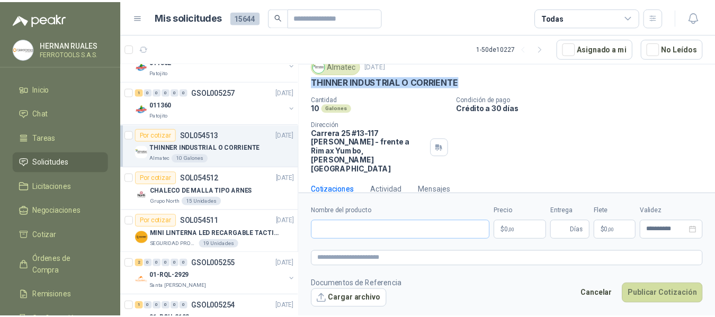
scroll to position [39, 0]
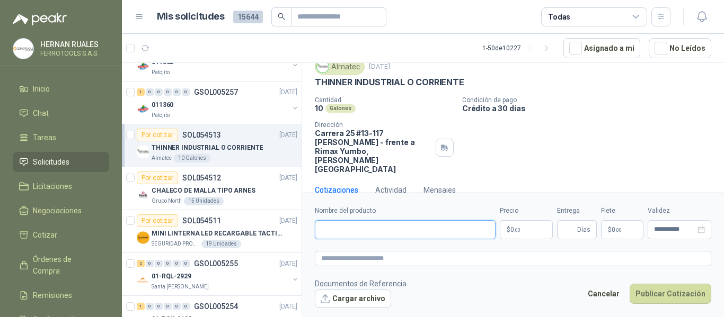
click at [429, 226] on input "Nombre del producto" at bounding box center [405, 229] width 181 height 19
paste input "**********"
type input "**********"
click at [540, 261] on textarea at bounding box center [513, 258] width 396 height 15
paste textarea "**********"
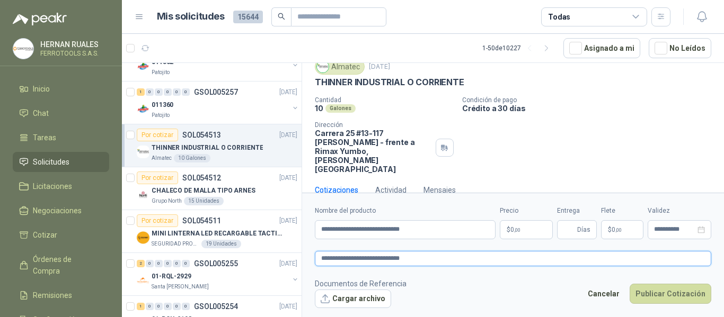
type textarea "**********"
click at [515, 227] on body "[PERSON_NAME] FERROTOOLS S.A.S. Inicio Chat Tareas Solicitudes Licitaciones Neg…" at bounding box center [362, 158] width 724 height 317
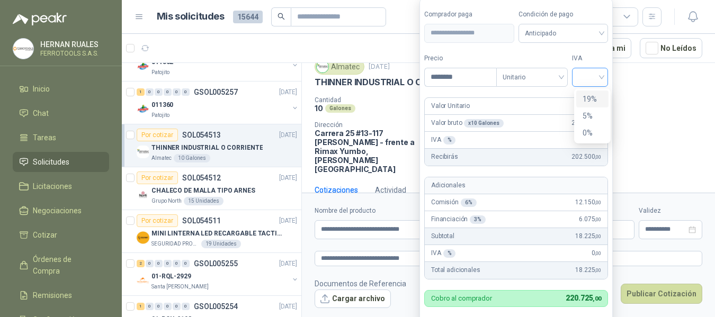
click at [605, 79] on div at bounding box center [590, 77] width 36 height 19
type input "********"
click at [593, 98] on div "19%" at bounding box center [593, 99] width 20 height 12
click at [597, 56] on label "IVA" at bounding box center [592, 59] width 37 height 10
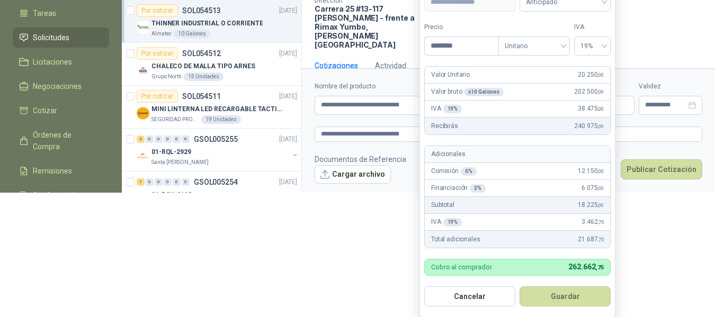
scroll to position [125, 0]
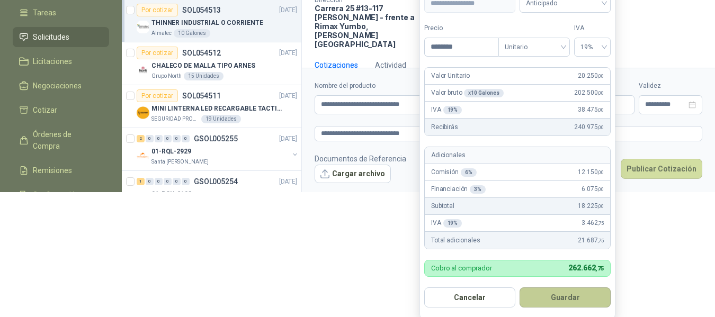
click at [567, 297] on button "Guardar" at bounding box center [565, 298] width 91 height 20
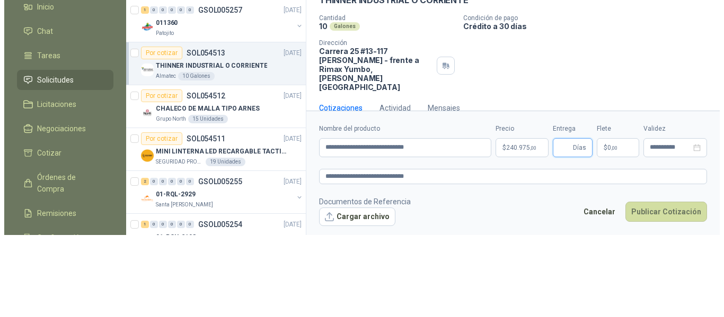
scroll to position [0, 0]
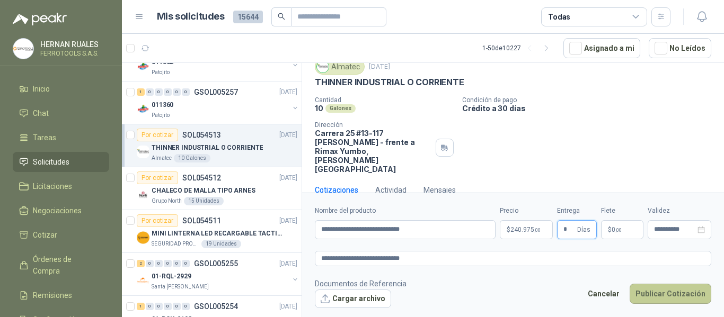
type input "*"
click at [667, 292] on button "Publicar Cotización" at bounding box center [670, 294] width 82 height 20
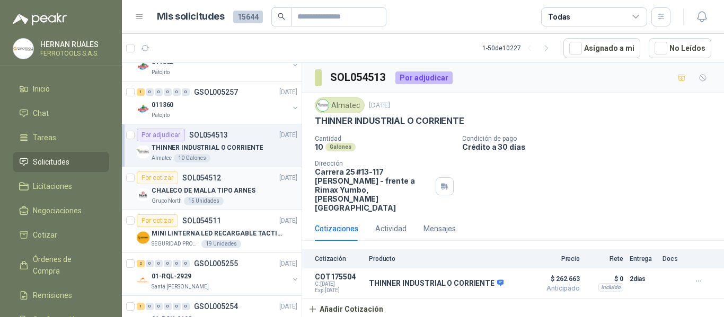
click at [242, 199] on div "Grupo North 15 Unidades" at bounding box center [225, 201] width 146 height 8
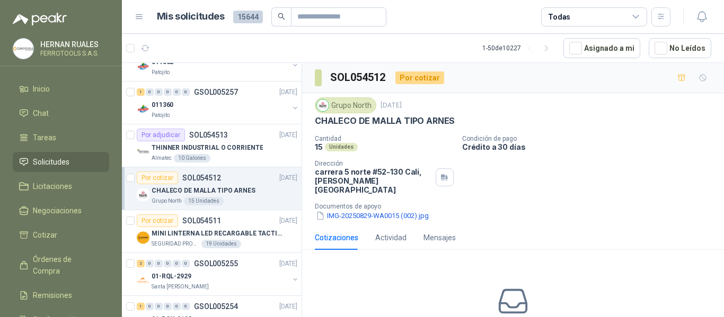
scroll to position [1536, 0]
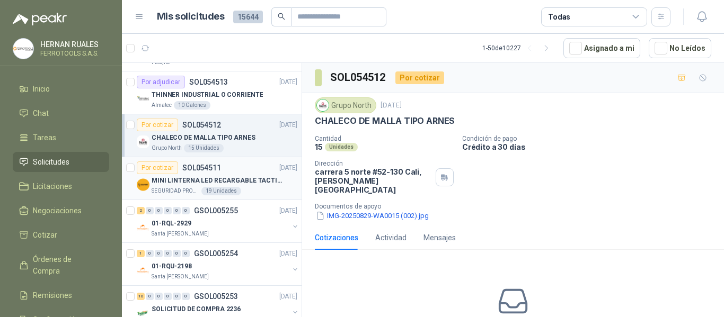
click at [253, 191] on div "SEGURIDAD PROVISER LTDA 19 Unidades" at bounding box center [225, 191] width 146 height 8
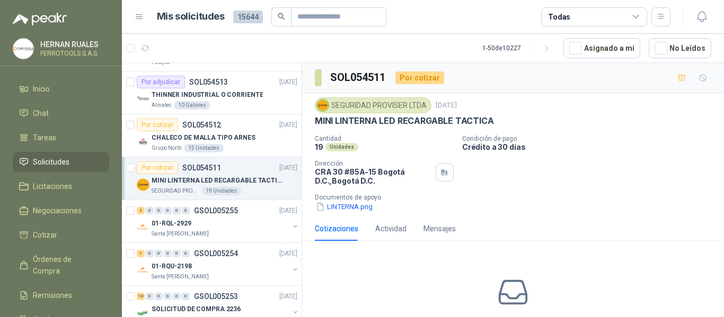
scroll to position [1589, 0]
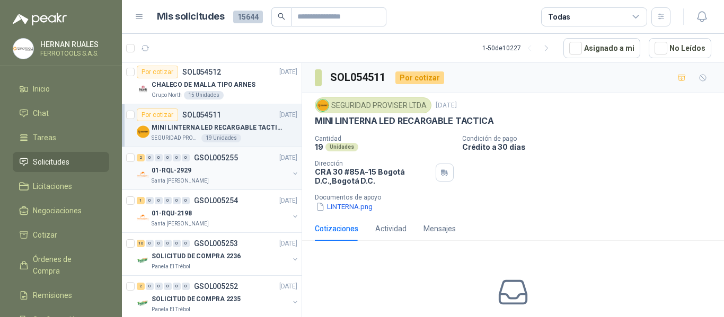
click at [244, 175] on div "01-RQL-2929" at bounding box center [220, 170] width 137 height 13
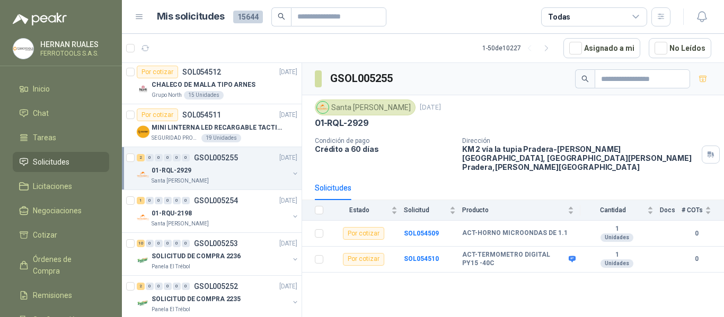
scroll to position [1642, 0]
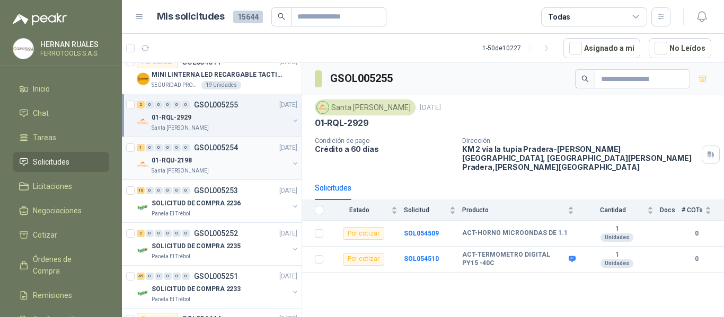
click at [218, 159] on div "01-RQU-2198" at bounding box center [220, 160] width 137 height 13
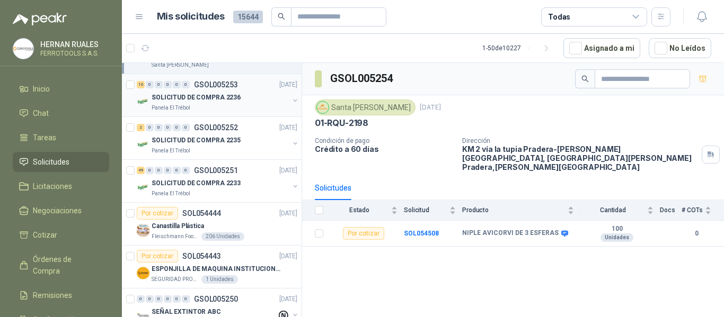
scroll to position [1801, 0]
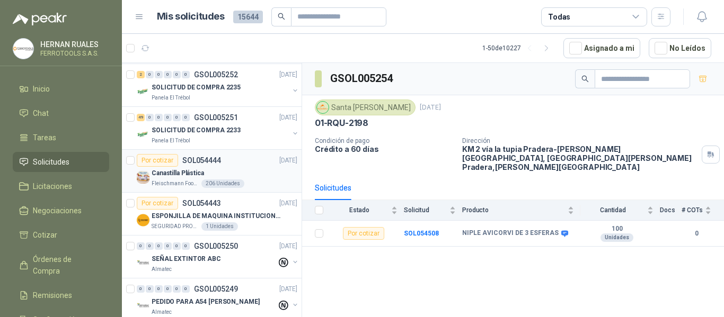
click at [241, 175] on div "Canastilla Plástica" at bounding box center [225, 173] width 146 height 13
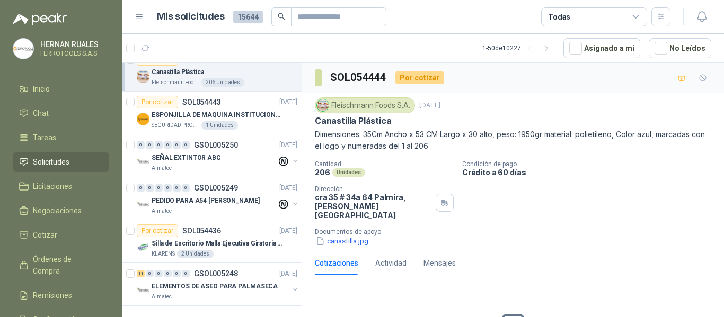
scroll to position [1911, 0]
click at [34, 156] on link "Solicitudes" at bounding box center [61, 162] width 96 height 20
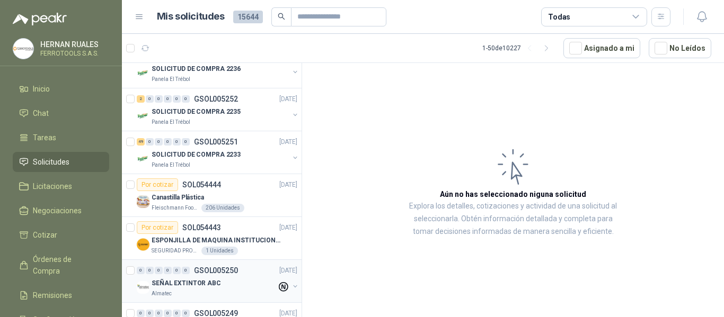
scroll to position [1699, 0]
